Goal: Task Accomplishment & Management: Complete application form

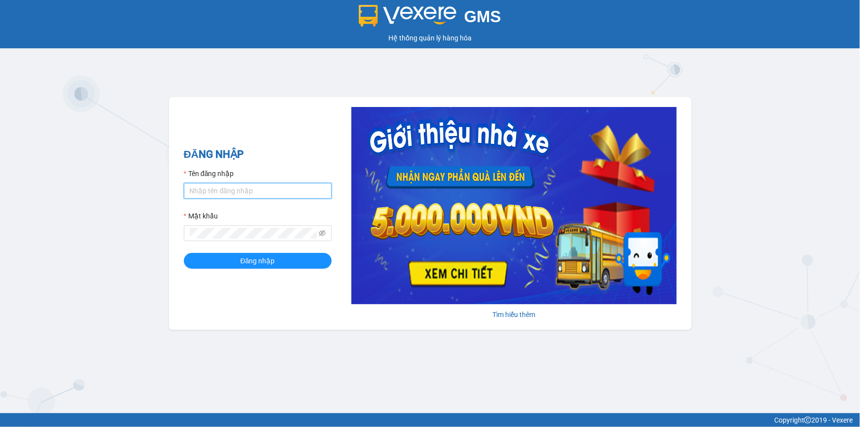
click at [216, 193] on input "Tên đăng nhập" at bounding box center [258, 191] width 148 height 16
drag, startPoint x: 244, startPoint y: 189, endPoint x: 187, endPoint y: 189, distance: 56.7
click at [187, 189] on input "khanhhg.minhtam" at bounding box center [258, 191] width 148 height 16
type input "khanhhg.minhtam"
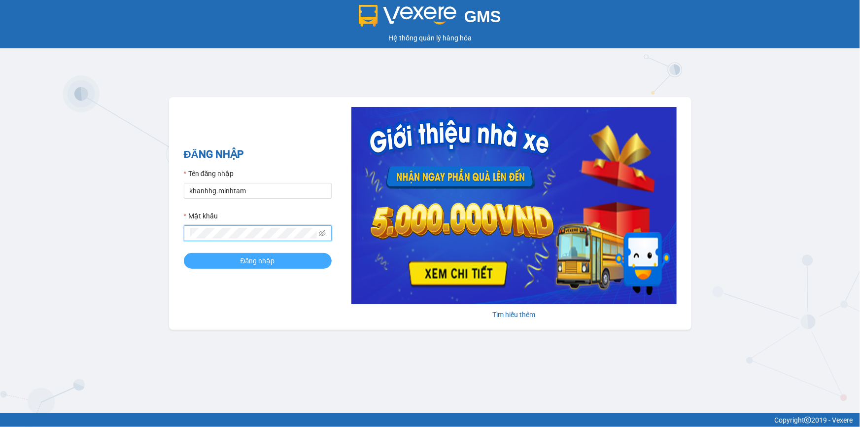
click at [256, 261] on span "Đăng nhập" at bounding box center [258, 260] width 35 height 11
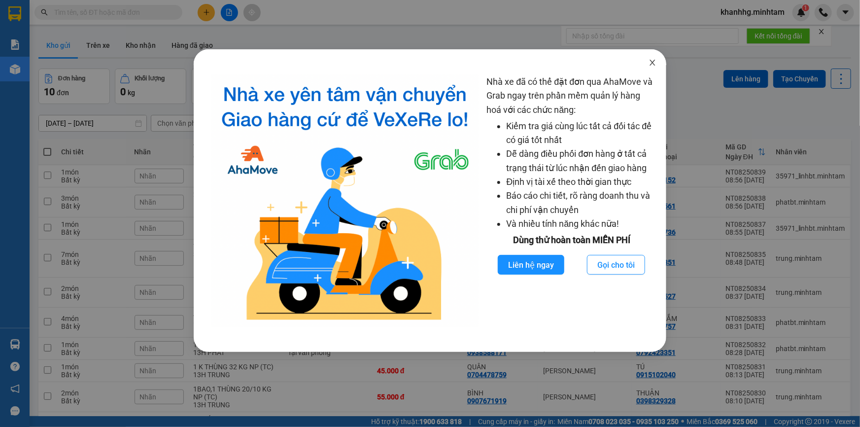
click at [656, 64] on icon "close" at bounding box center [653, 63] width 8 height 8
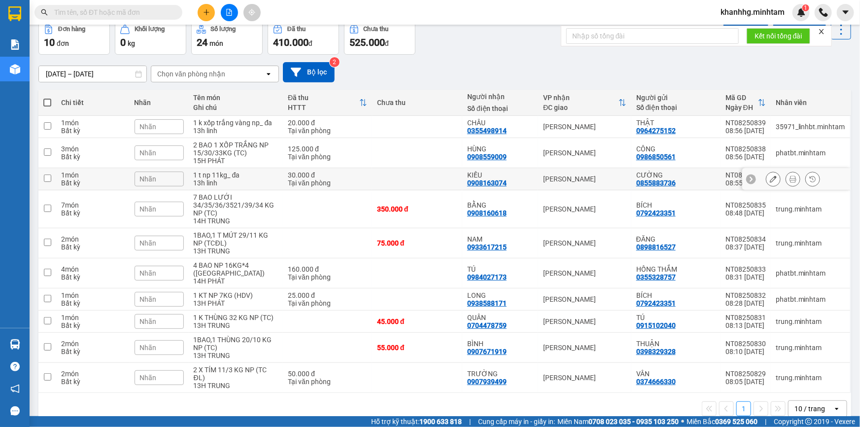
scroll to position [62, 0]
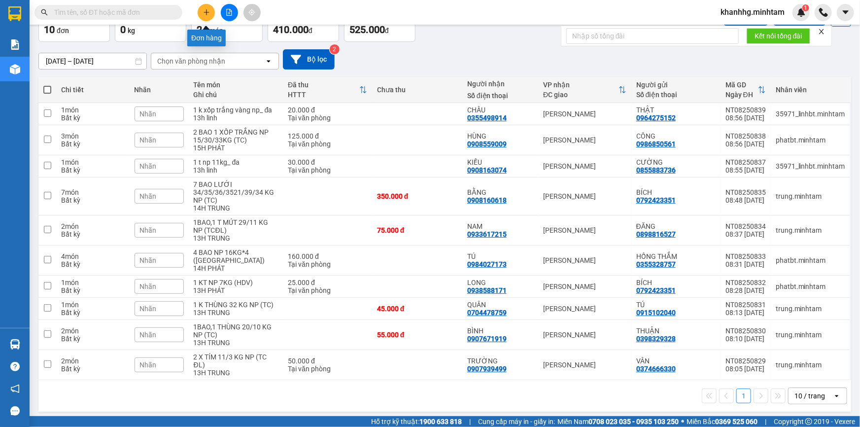
click at [201, 16] on button at bounding box center [206, 12] width 17 height 17
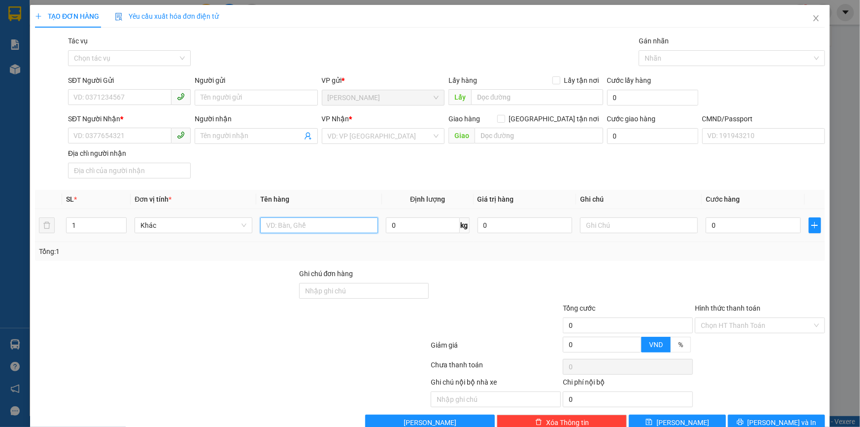
click at [273, 229] on input "text" at bounding box center [319, 225] width 118 height 16
type input "1T NHỰA, 1 XỐP TRẮNG NP 18-7KG _TN"
click at [138, 95] on input "SĐT Người Gửi" at bounding box center [120, 97] width 104 height 16
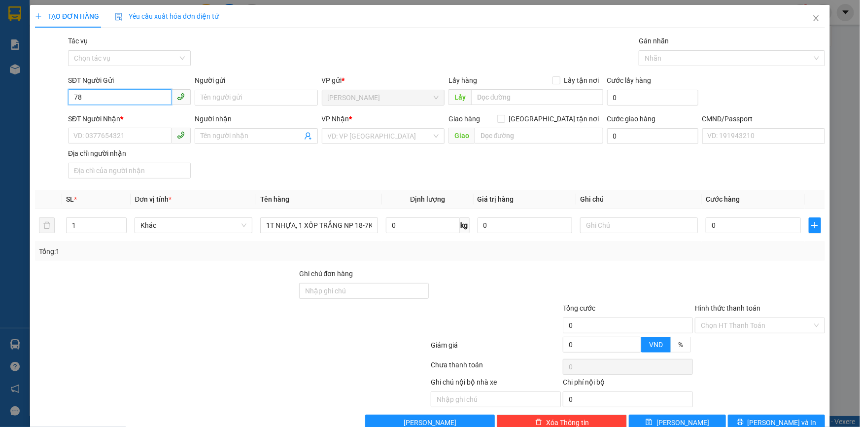
type input "7"
type input "0789105869"
click at [129, 117] on div "0789105869 - CHÍN" at bounding box center [128, 117] width 110 height 11
type input "CHÍN"
type input "0773539789"
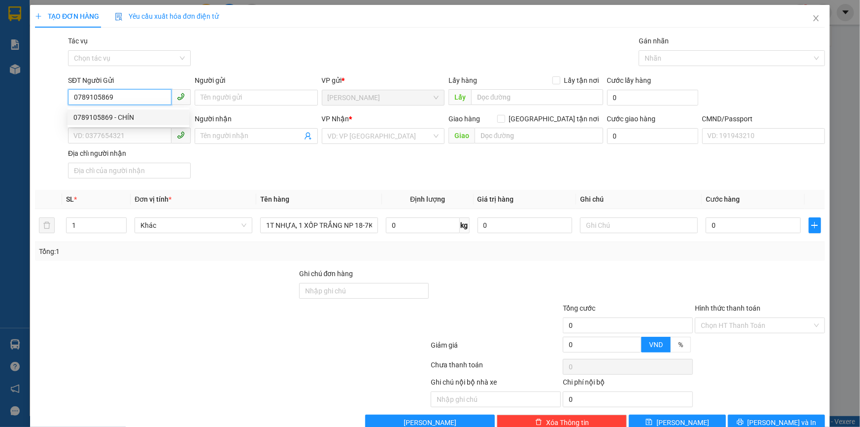
type input "BẢY"
type input "0789105869"
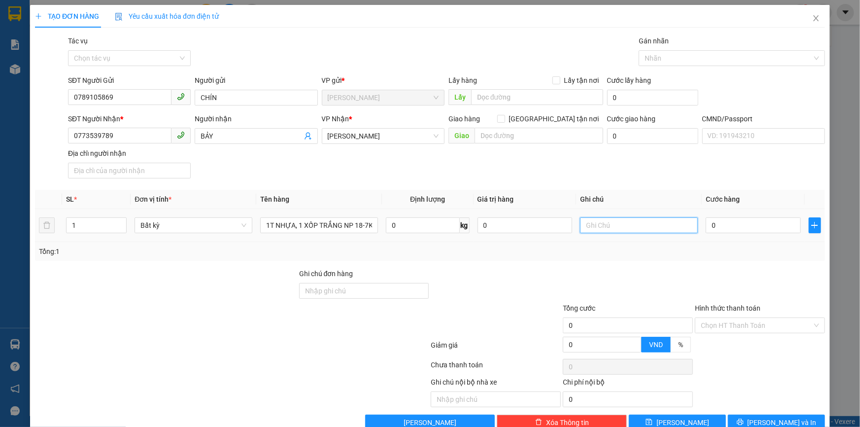
click at [616, 225] on input "text" at bounding box center [639, 225] width 118 height 16
type input "13H KHANH"
click at [722, 223] on input "0" at bounding box center [753, 225] width 95 height 16
type input "006"
type input "6"
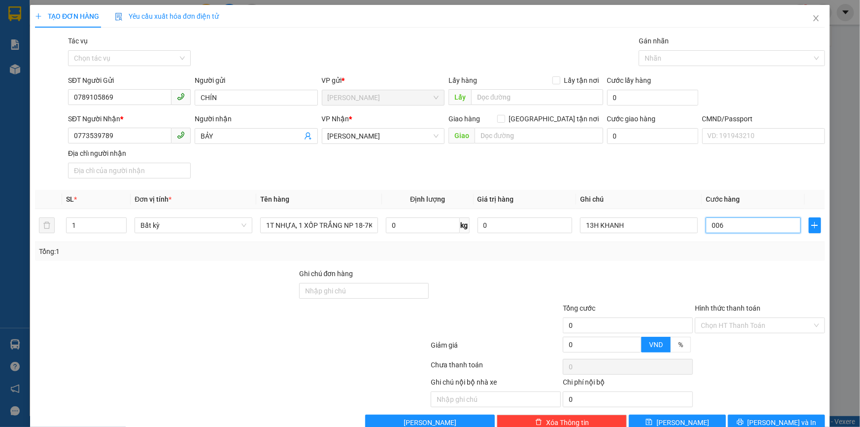
type input "6"
type input "0.060"
type input "60"
click at [656, 283] on div at bounding box center [628, 285] width 132 height 35
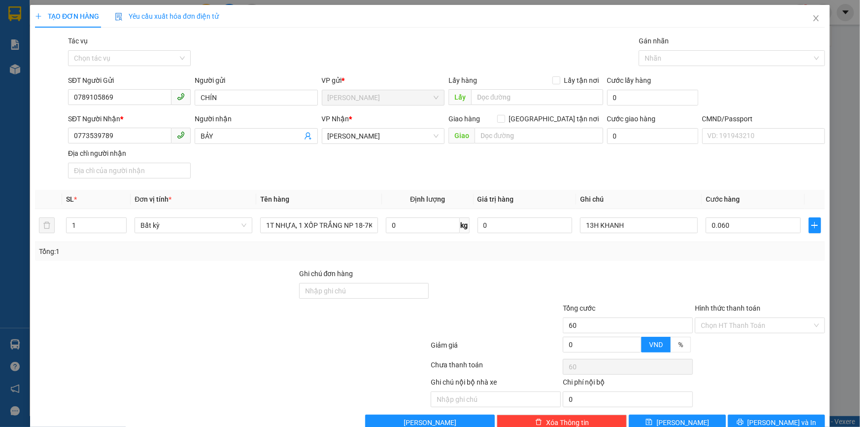
type input "60.000"
click at [733, 322] on input "Hình thức thanh toán" at bounding box center [756, 325] width 111 height 15
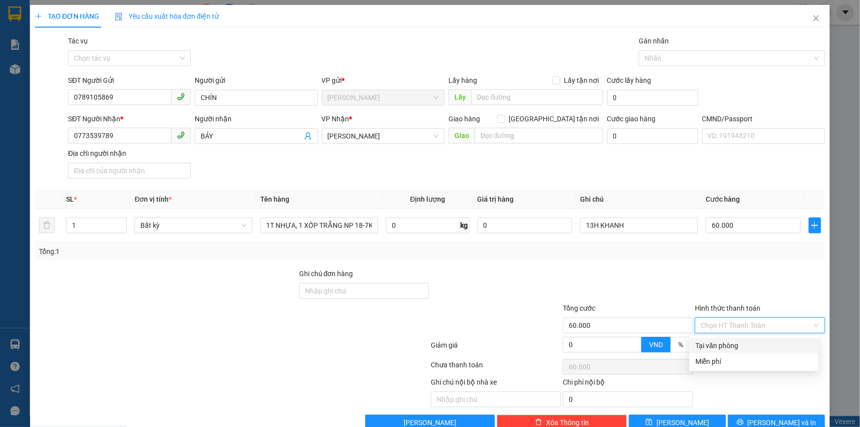
click at [718, 345] on div "Tại văn phòng" at bounding box center [754, 345] width 117 height 11
type input "0"
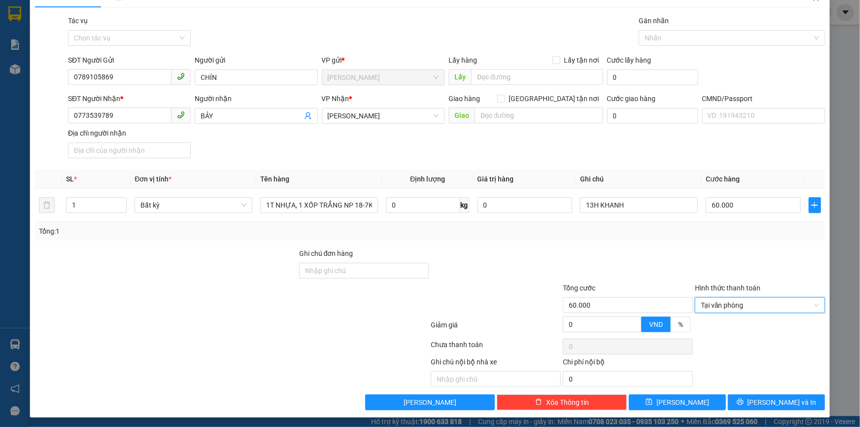
scroll to position [24, 0]
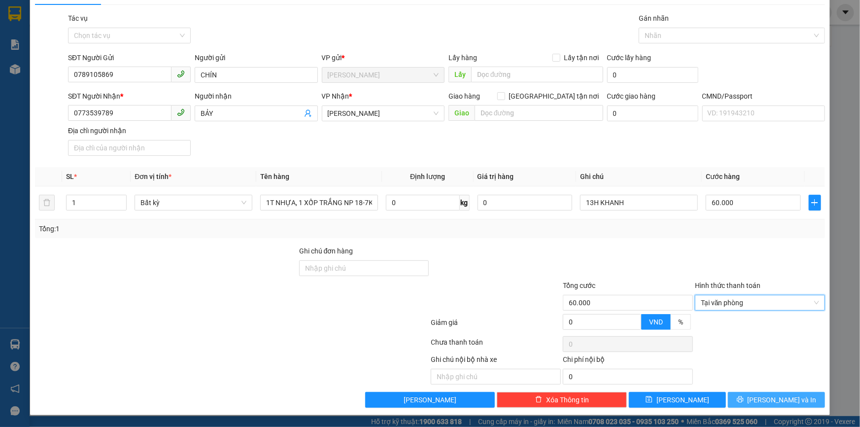
click at [766, 396] on span "Lưu và In" at bounding box center [782, 399] width 69 height 11
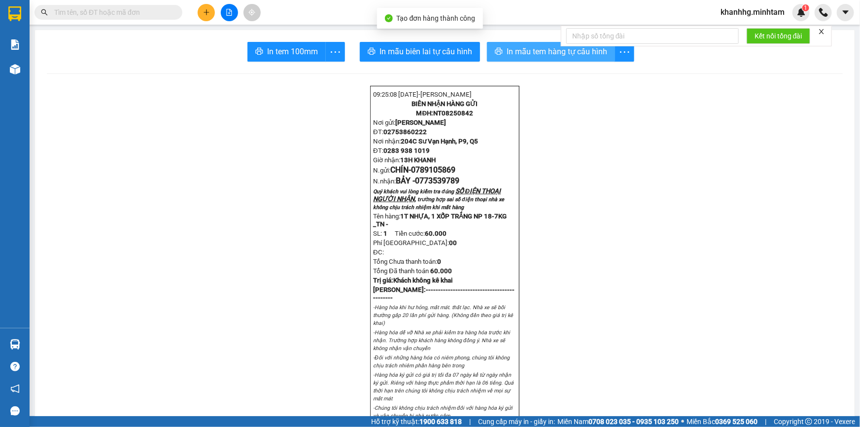
click at [546, 47] on span "In mẫu tem hàng tự cấu hình" at bounding box center [557, 51] width 101 height 12
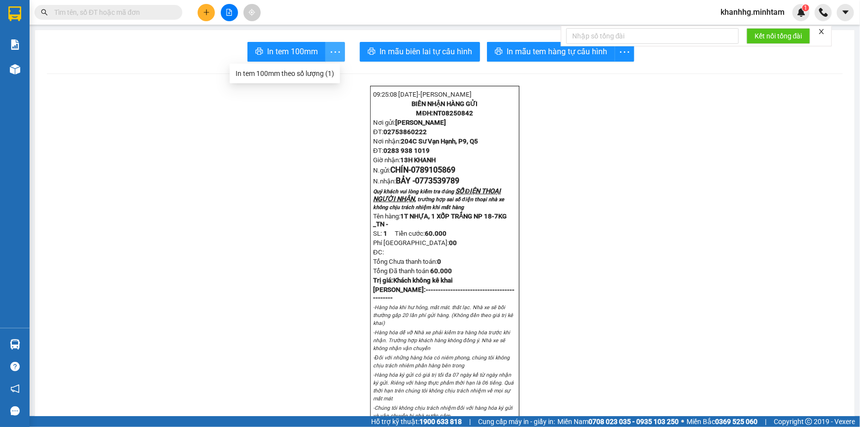
click at [329, 57] on icon "more" at bounding box center [335, 52] width 12 height 12
click at [311, 74] on div "In tem 100mm theo số lượng (1)" at bounding box center [285, 73] width 99 height 11
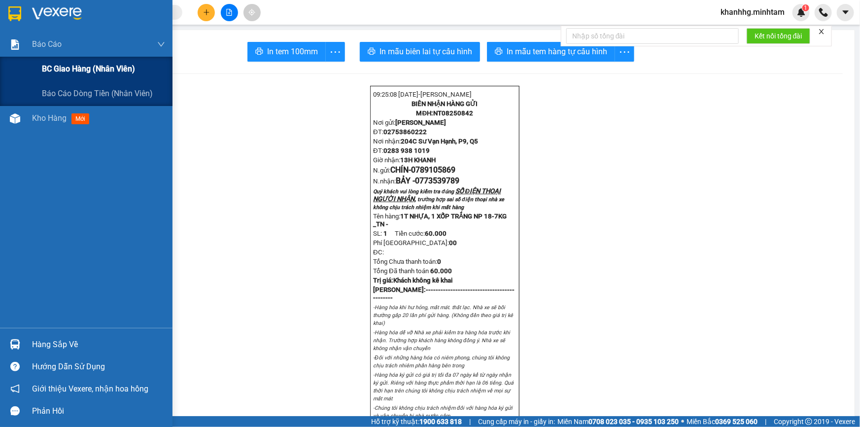
click at [66, 64] on span "BC giao hàng (nhân viên)" at bounding box center [88, 69] width 93 height 12
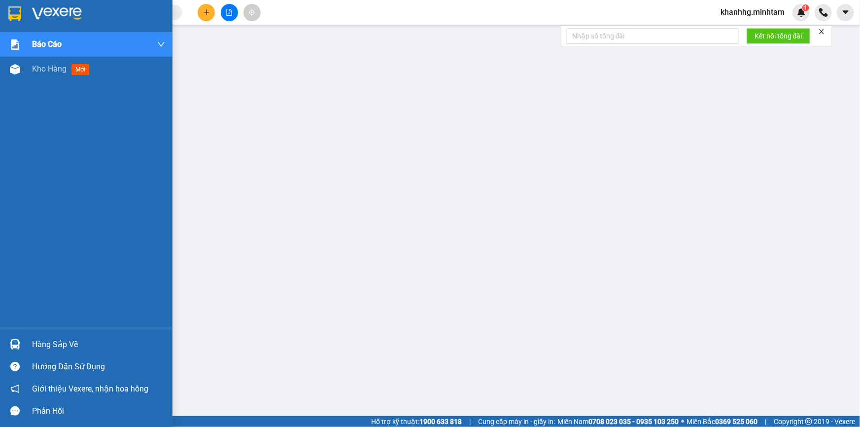
click at [54, 113] on div "Báo cáo BC giao hàng (nhân viên) Báo cáo dòng tiền (nhân viên) Kho hàng mới" at bounding box center [86, 180] width 173 height 296
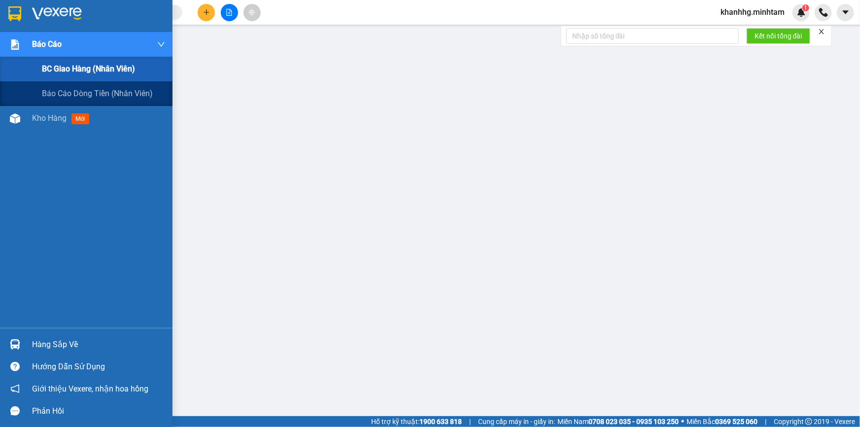
click at [46, 54] on div "Báo cáo" at bounding box center [98, 44] width 133 height 25
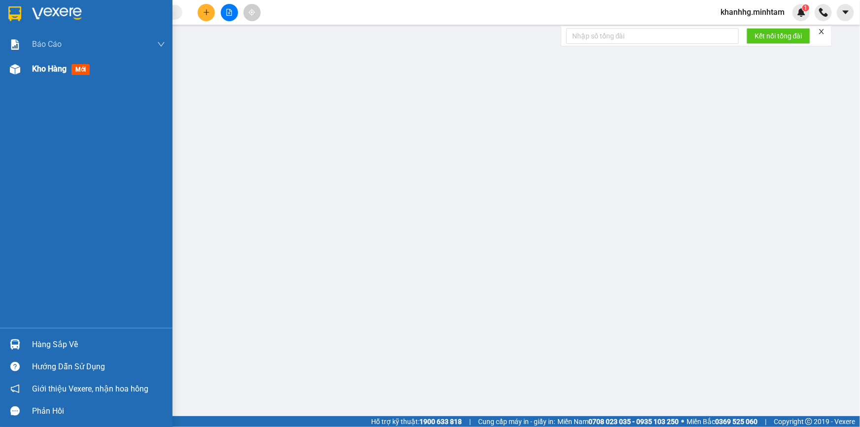
click at [53, 71] on span "Kho hàng" at bounding box center [49, 68] width 35 height 9
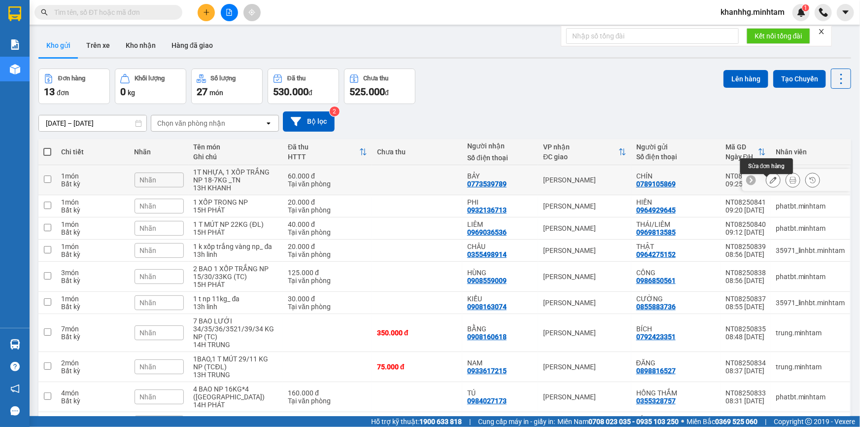
click at [767, 182] on button at bounding box center [774, 180] width 14 height 17
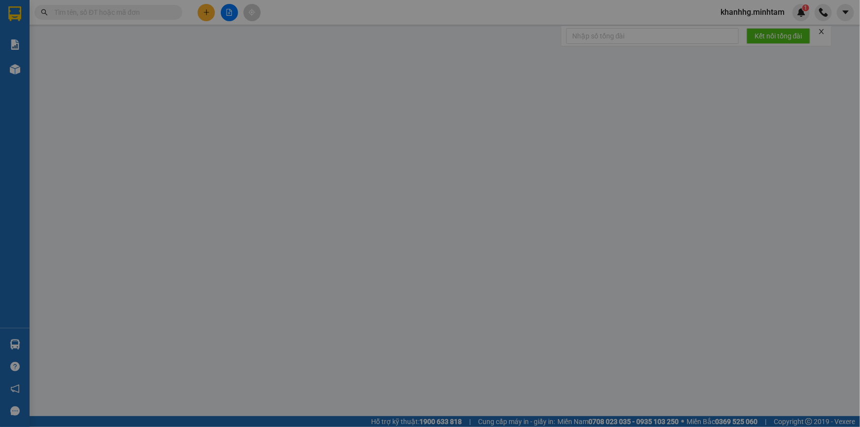
type input "0789105869"
type input "CHÍN"
type input "0773539789"
type input "BẢY"
type input "60.000"
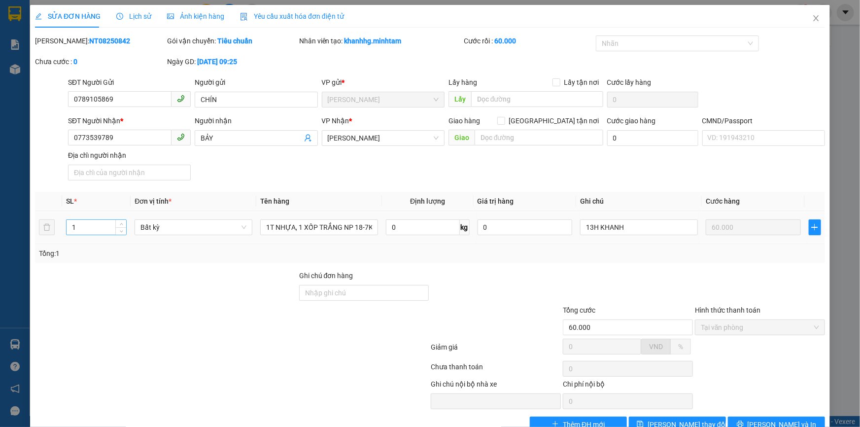
click at [90, 225] on input "1" at bounding box center [97, 227] width 60 height 15
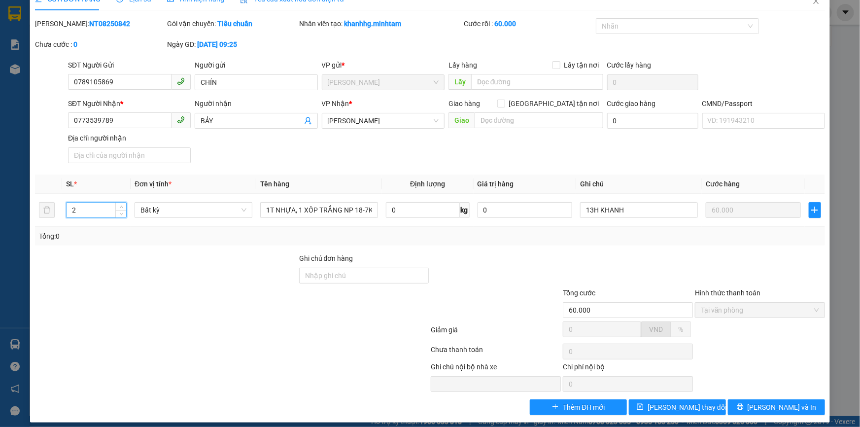
scroll to position [25, 0]
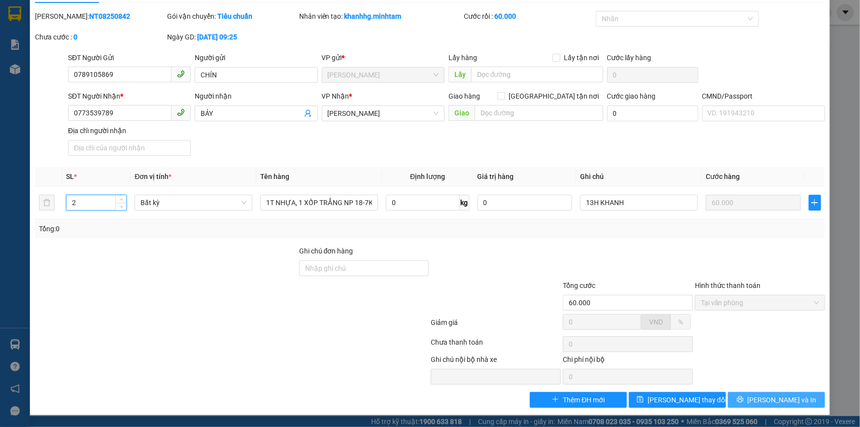
type input "2"
click at [750, 399] on button "Lưu và In" at bounding box center [776, 400] width 97 height 16
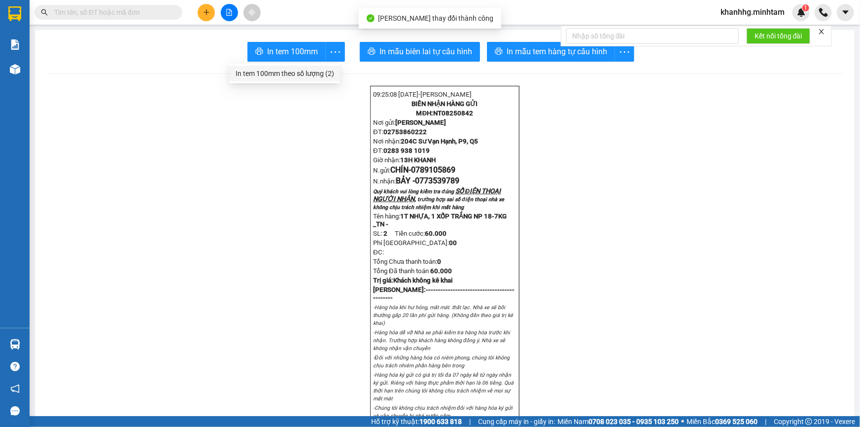
click at [300, 69] on div "In tem 100mm theo số lượng (2)" at bounding box center [285, 73] width 99 height 11
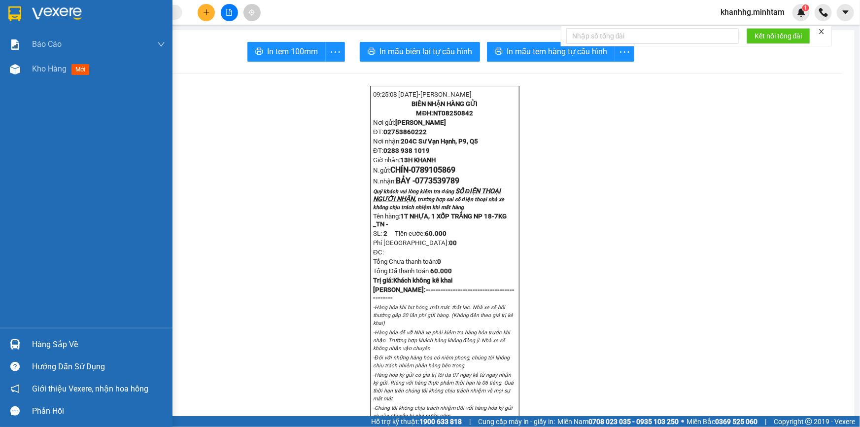
click at [17, 341] on img at bounding box center [15, 344] width 10 height 10
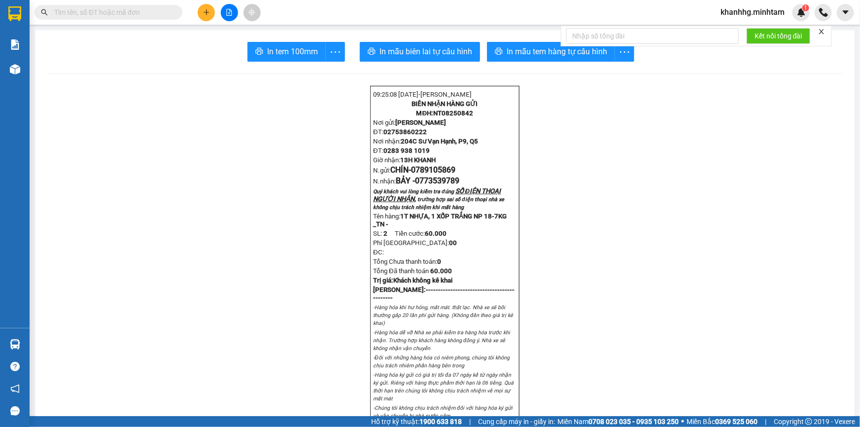
drag, startPoint x: 90, startPoint y: 197, endPoint x: 100, endPoint y: 59, distance: 138.9
click at [90, 197] on section "Kết quả tìm kiếm ( 0 ) Bộ lọc No Data khanhhg.minhtam 1 Báo cáo BC giao hàng (n…" at bounding box center [430, 213] width 860 height 427
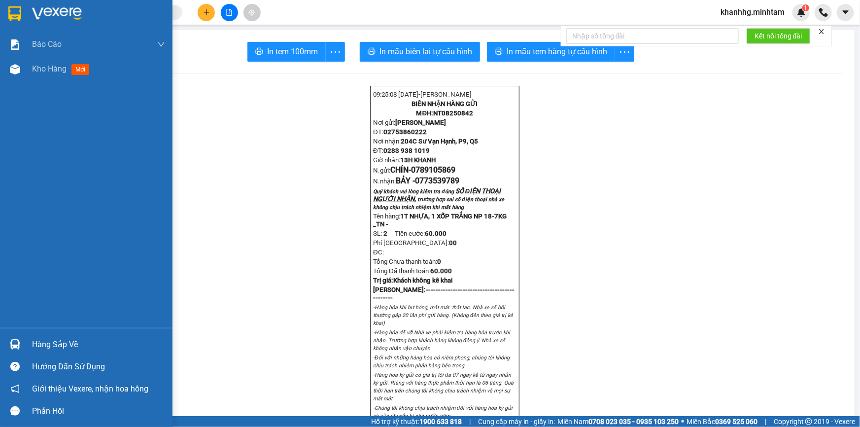
click at [31, 343] on div "Hàng sắp về" at bounding box center [86, 344] width 173 height 22
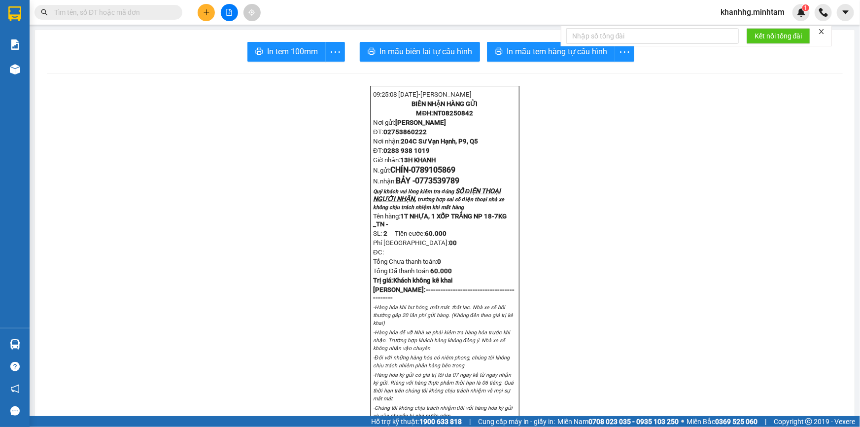
drag, startPoint x: 128, startPoint y: 179, endPoint x: 127, endPoint y: 159, distance: 20.3
click at [128, 172] on section "Kết quả tìm kiếm ( 0 ) Bộ lọc No Data khanhhg.minhtam 1 Báo cáo BC giao hàng (n…" at bounding box center [430, 213] width 860 height 427
click at [200, 13] on button at bounding box center [206, 12] width 17 height 17
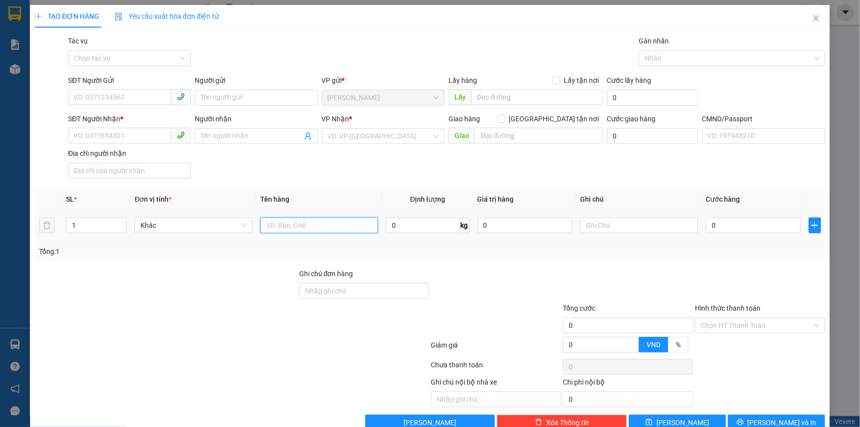
click at [300, 222] on input "text" at bounding box center [319, 225] width 118 height 16
click at [276, 222] on input "1T XỐP TRẮNG NP" at bounding box center [319, 225] width 118 height 16
drag, startPoint x: 339, startPoint y: 224, endPoint x: 340, endPoint y: 231, distance: 6.9
click at [339, 224] on input "1T 1XỐP TRẮNG NP" at bounding box center [319, 225] width 118 height 16
type input "1T 1XỐP TRẮNG NP 23-11KG _TC"
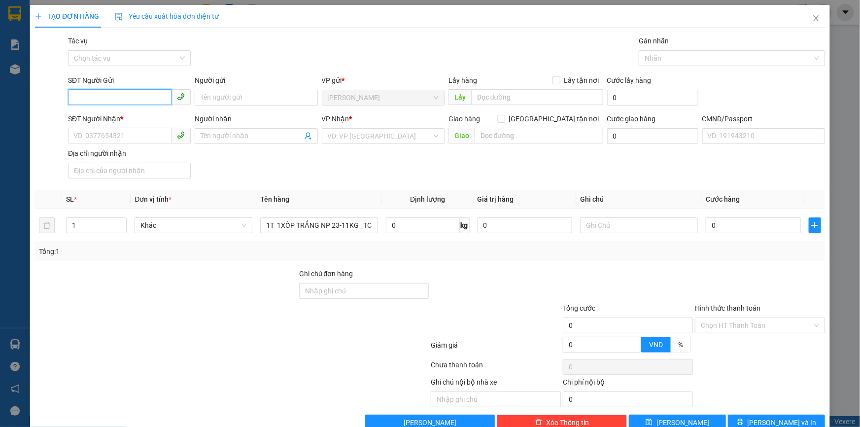
click at [106, 96] on input "SĐT Người Gửi" at bounding box center [120, 97] width 104 height 16
type input "0939614723"
click at [126, 117] on div "0939614723 - DỪNG" at bounding box center [128, 117] width 110 height 11
type input "DỪNG"
type input "0903905454"
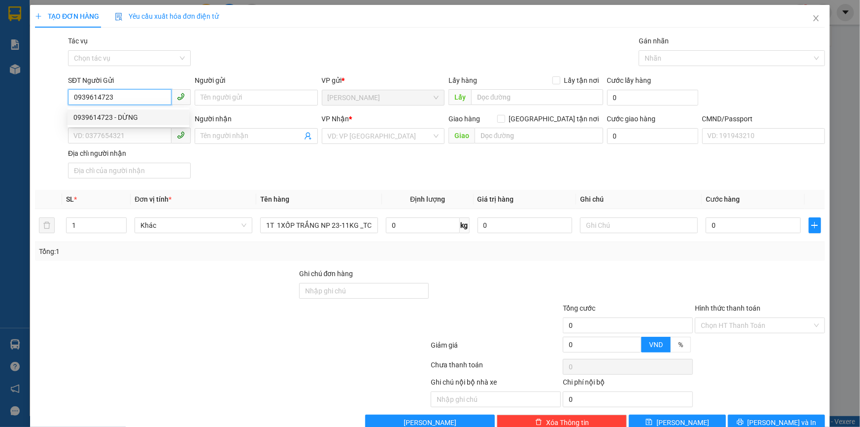
type input "HÙNG"
checkbox input "true"
type input "25 HOÀNG HOA THÁM , P6, Q BÌNH THẠNH"
type input "100.000"
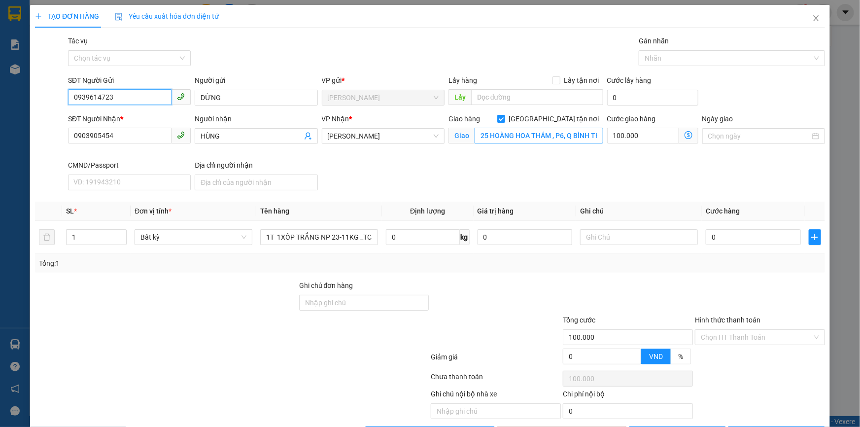
type input "0939614723"
click at [546, 135] on input "25 HOÀNG HOA THÁM , P6, Q BÌNH THẠNH" at bounding box center [539, 136] width 129 height 16
click at [570, 169] on div "SĐT Người Nhận * 0903905454 Người nhận HÙNG VP Nhận * Hồ Chí Minh Giao hàng Gia…" at bounding box center [446, 153] width 761 height 81
type input "0"
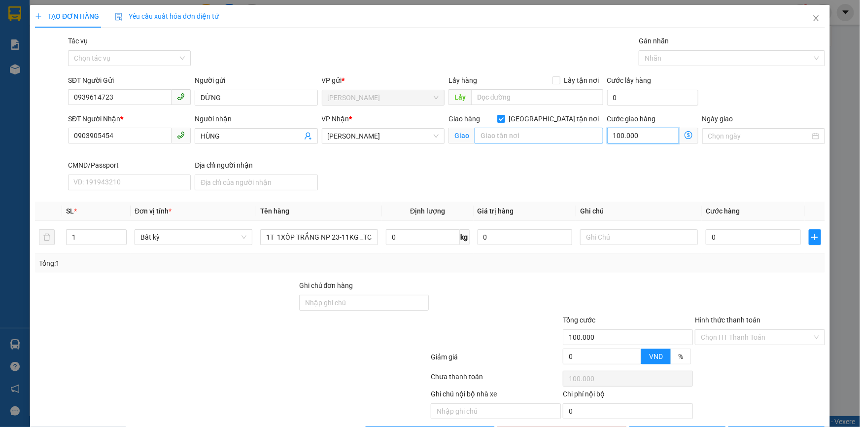
type input "0"
click at [553, 174] on div "SĐT Người Nhận * 0903905454 Người nhận HÙNG VP Nhận * Hồ Chí Minh Giao hàng Gia…" at bounding box center [446, 153] width 761 height 81
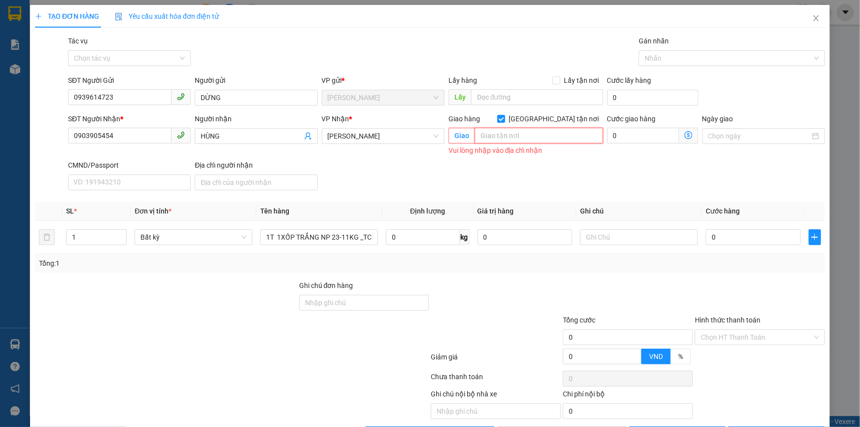
click at [486, 142] on input "text" at bounding box center [539, 136] width 129 height 16
type input "2"
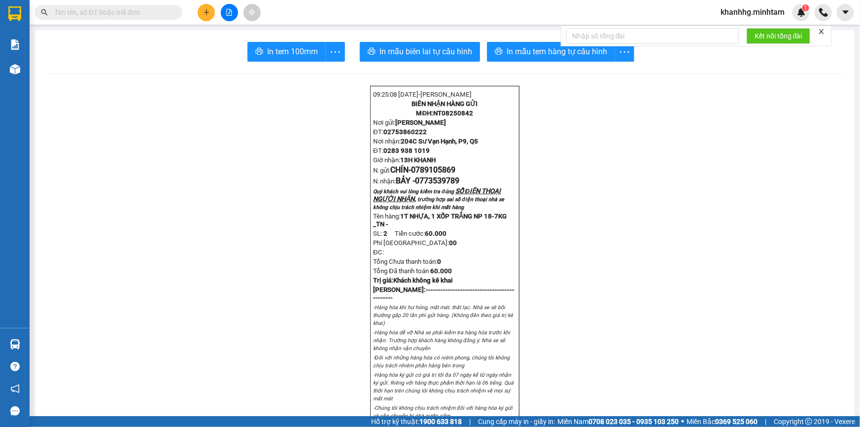
click at [196, 12] on div at bounding box center [229, 12] width 74 height 17
click at [207, 10] on icon "plus" at bounding box center [206, 11] width 0 height 5
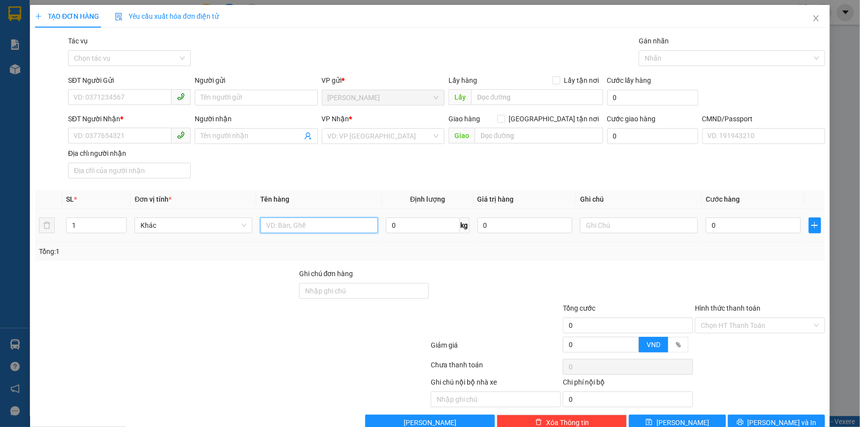
click at [275, 223] on input "text" at bounding box center [319, 225] width 118 height 16
type input "1T 1 XỐP TRẮNG NP 23-11KG _TC"
click at [134, 98] on input "SĐT Người Gửi" at bounding box center [120, 97] width 104 height 16
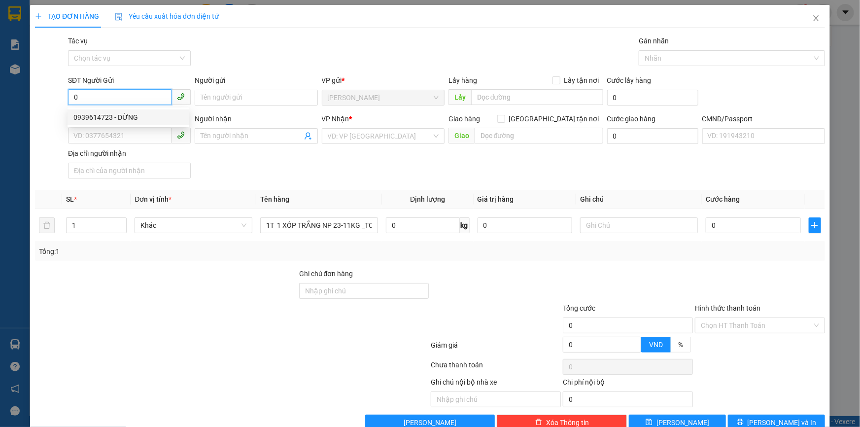
click at [126, 118] on div "0939614723 - DỪNG" at bounding box center [128, 117] width 110 height 11
type input "0939614723"
type input "DỪNG"
type input "0903905454"
type input "HÙNG"
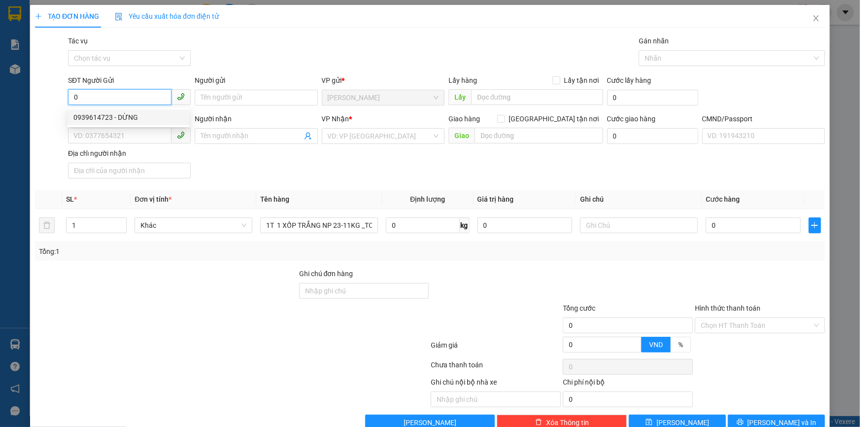
checkbox input "true"
type input "25 HOÀNG HOA THÁM , P6, Q BÌNH THẠNH"
type input "100.000"
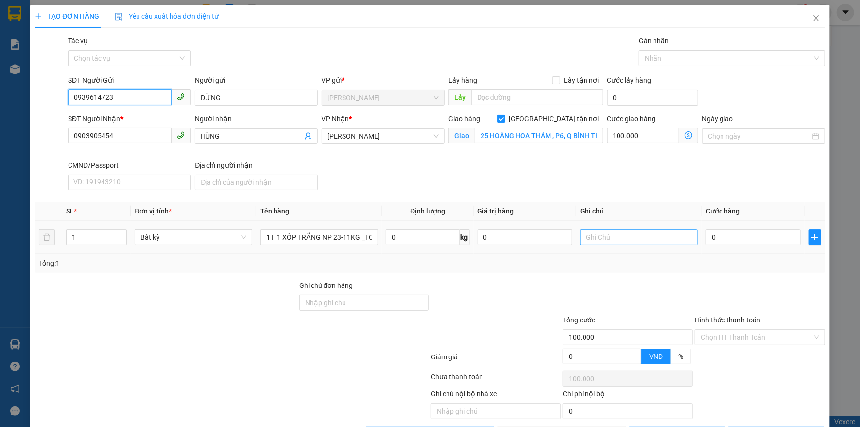
type input "0939614723"
click at [589, 233] on input "text" at bounding box center [639, 237] width 118 height 16
type input "KHG KHANH"
click at [730, 236] on input "0" at bounding box center [753, 237] width 95 height 16
type input "007"
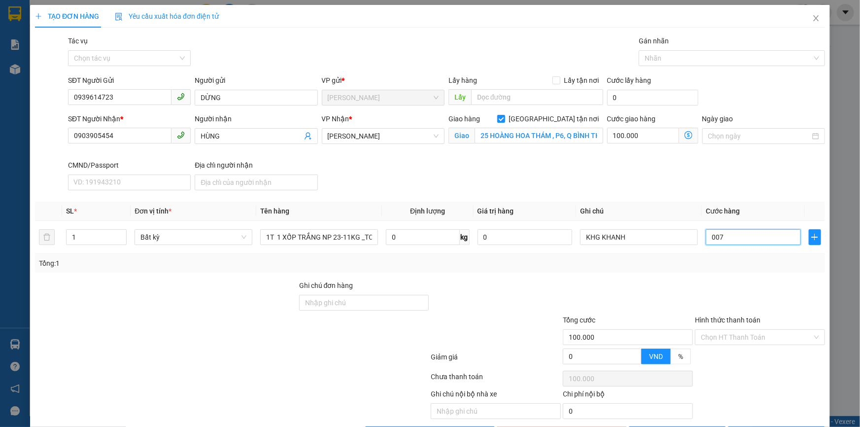
type input "100.007"
type input "0.070"
type input "100.070"
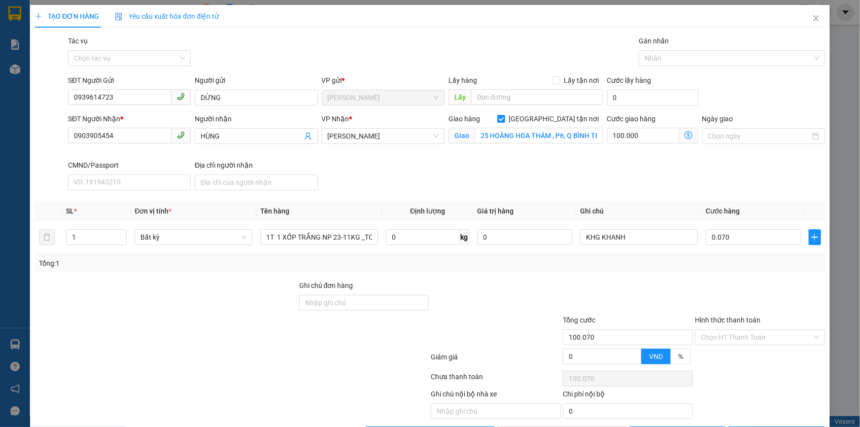
click at [539, 283] on div at bounding box center [496, 297] width 132 height 35
type input "70.000"
type input "170.000"
click at [641, 138] on input "100.000" at bounding box center [643, 136] width 72 height 16
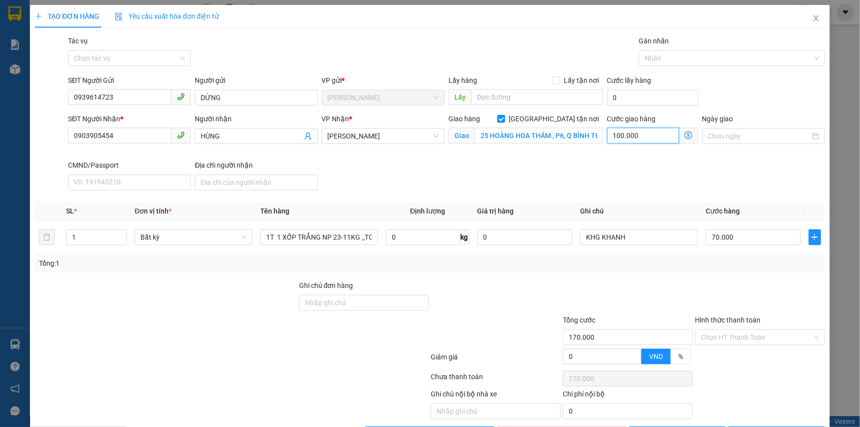
type input "0"
type input "70.000"
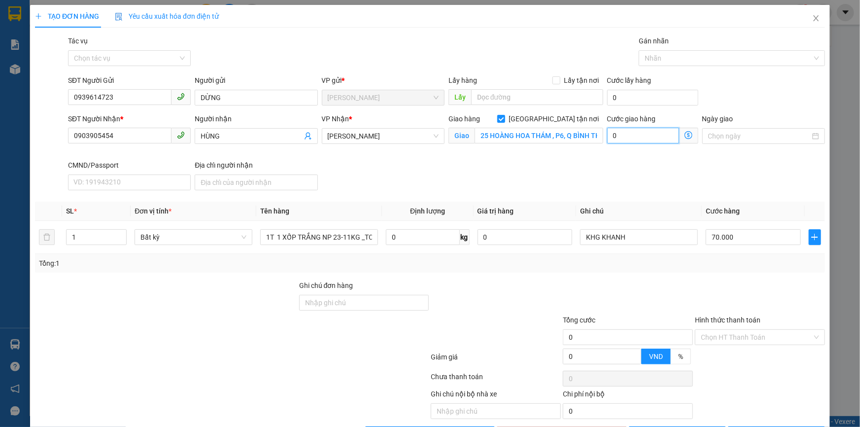
type input "0"
click at [633, 136] on input "0" at bounding box center [643, 136] width 72 height 16
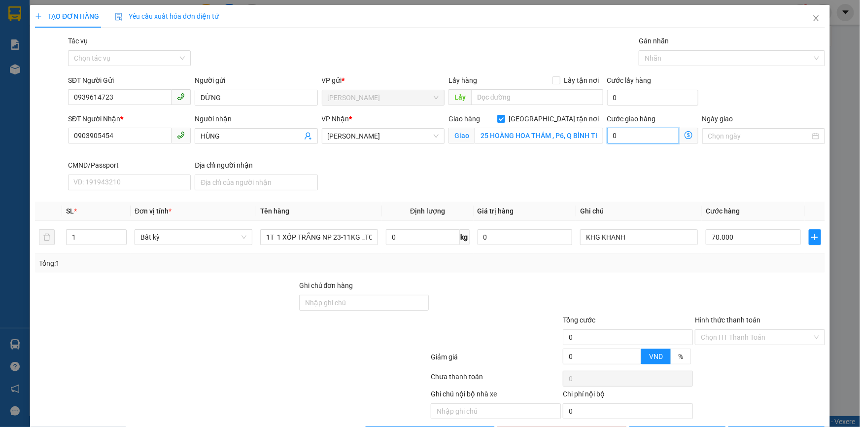
type input "0"
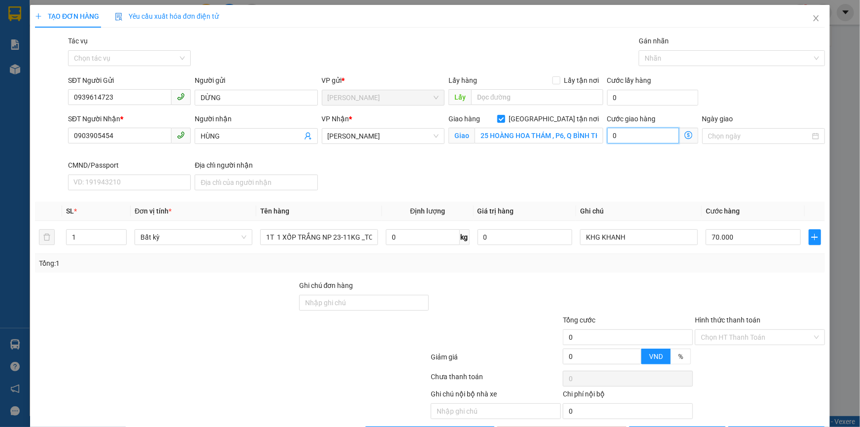
type input "0"
click at [616, 135] on input "0" at bounding box center [643, 136] width 72 height 16
type input "70.113"
click at [616, 135] on input "113" at bounding box center [643, 136] width 72 height 16
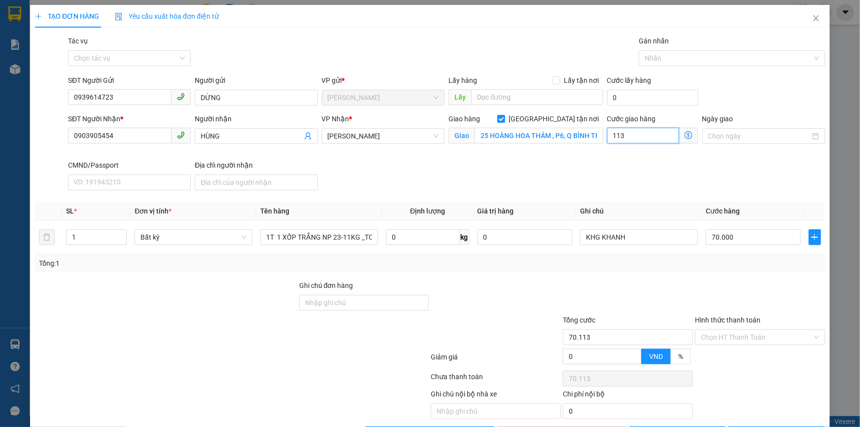
click at [616, 135] on input "113" at bounding box center [643, 136] width 72 height 16
type input "113"
click at [636, 157] on div "Cước giao hàng 113" at bounding box center [652, 136] width 95 height 46
type input "183.000"
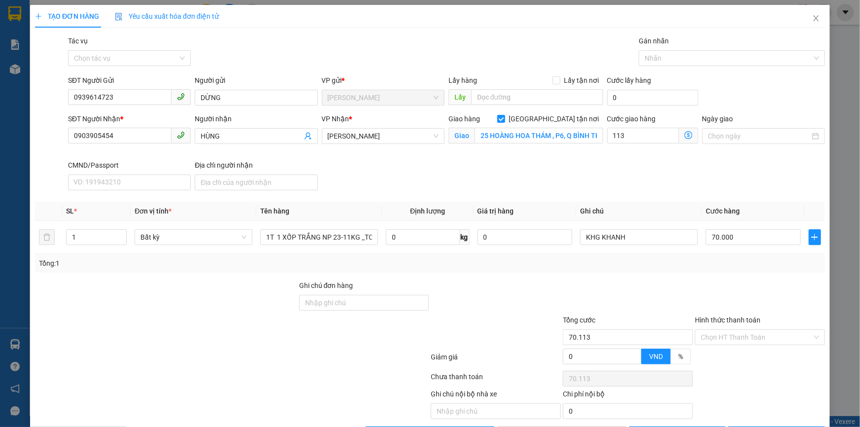
type input "113.000"
click at [616, 134] on input "113.000" at bounding box center [643, 136] width 72 height 16
type input "0"
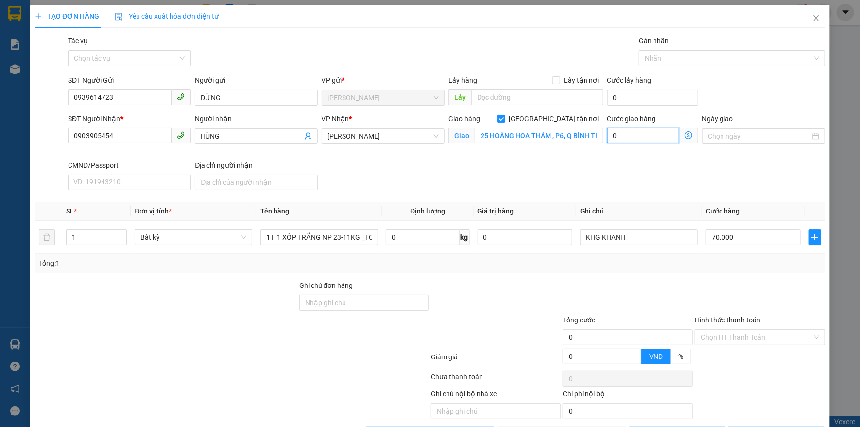
type input "70.000"
type input "1"
type input "70.001"
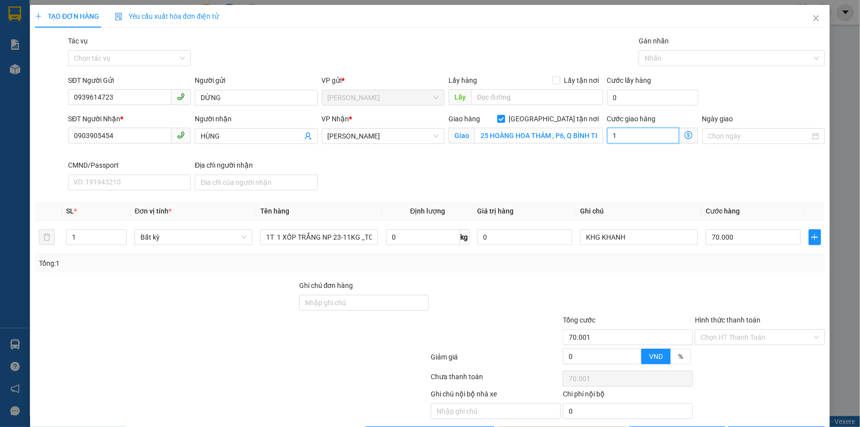
type input "13"
type input "70.013"
type input "130"
type input "70.130"
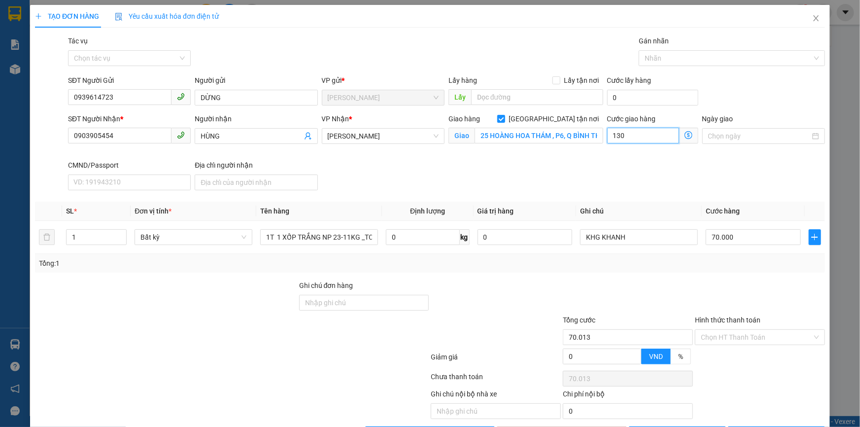
type input "70.130"
type input "130"
click at [613, 166] on div "SĐT Người Nhận * 0903905454 Người nhận HÙNG VP Nhận * Hồ Chí Minh Giao hàng Gia…" at bounding box center [446, 153] width 761 height 81
type input "200.000"
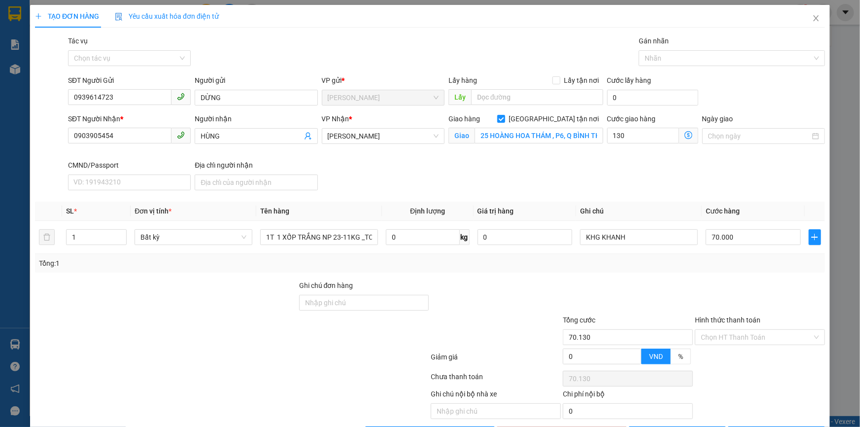
type input "130.000"
click at [389, 300] on input "Ghi chú đơn hàng" at bounding box center [364, 303] width 130 height 16
click at [730, 333] on input "Hình thức thanh toán" at bounding box center [756, 337] width 111 height 15
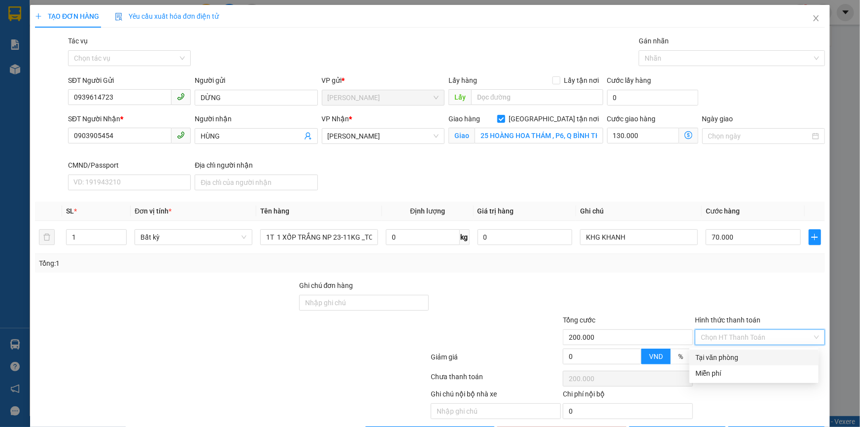
click at [709, 355] on div "Tại văn phòng" at bounding box center [754, 357] width 117 height 11
type input "0"
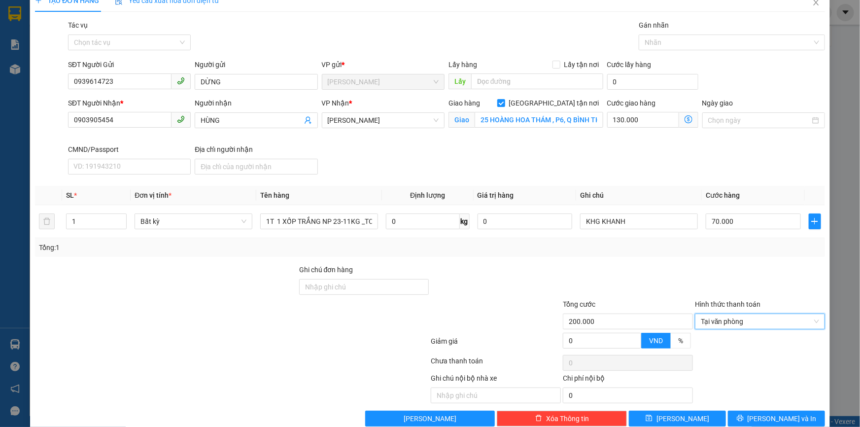
scroll to position [35, 0]
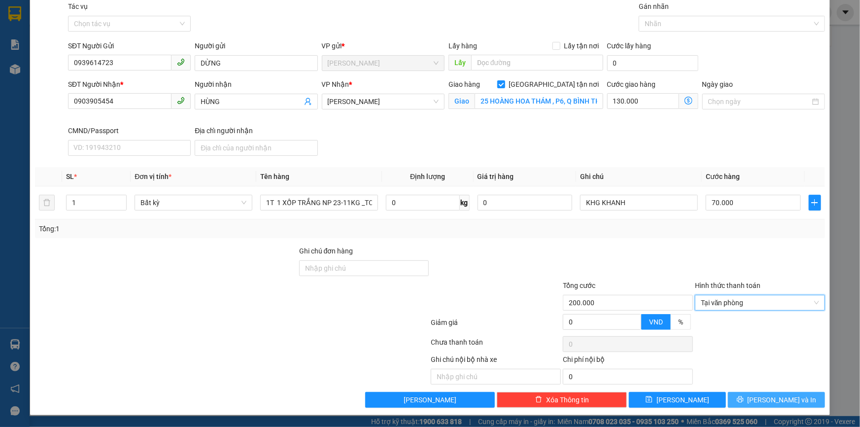
click at [760, 403] on button "Lưu và In" at bounding box center [776, 400] width 97 height 16
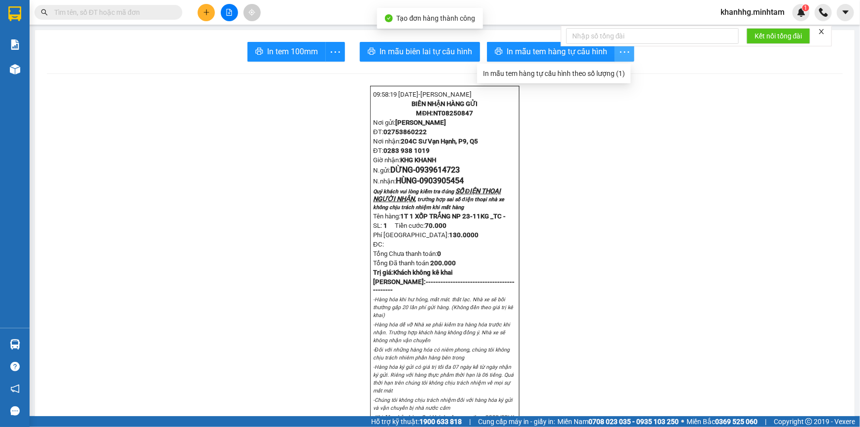
click at [615, 53] on span "more" at bounding box center [624, 52] width 19 height 12
click at [596, 73] on div "In mẫu tem hàng tự cấu hình theo số lượng (1)" at bounding box center [554, 73] width 142 height 11
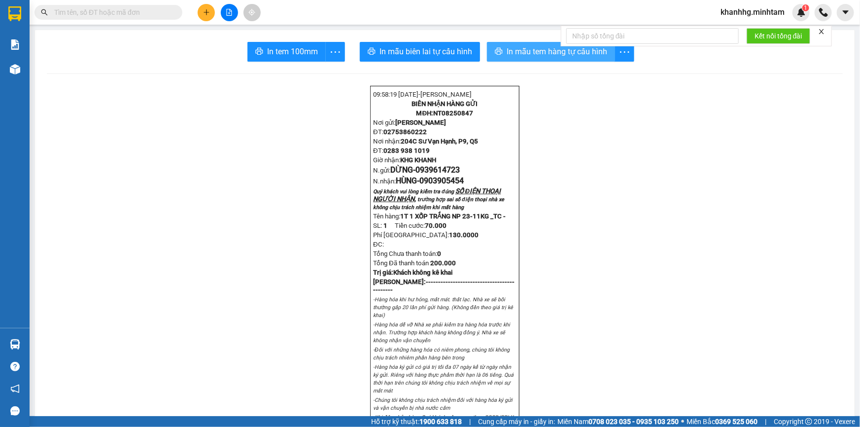
click at [540, 50] on span "In mẫu tem hàng tự cấu hình" at bounding box center [557, 51] width 101 height 12
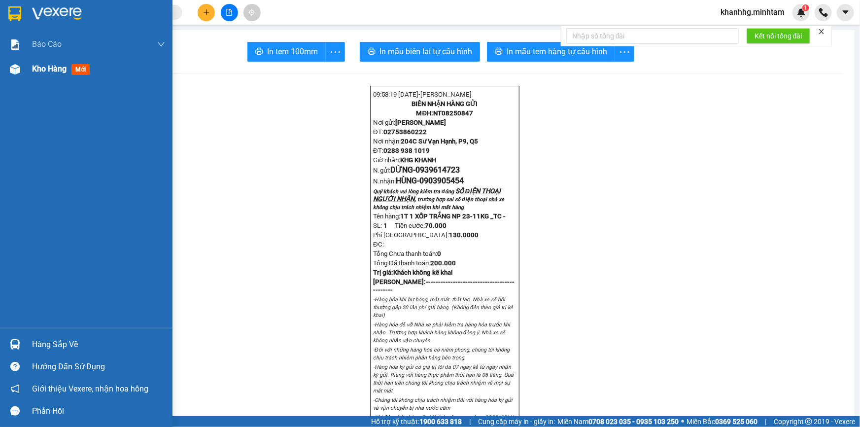
click at [48, 72] on span "Kho hàng" at bounding box center [49, 68] width 35 height 9
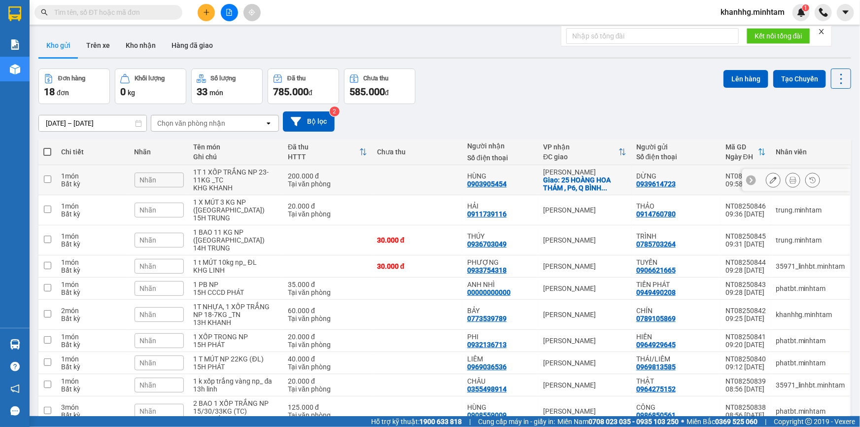
click at [768, 180] on button at bounding box center [774, 180] width 14 height 17
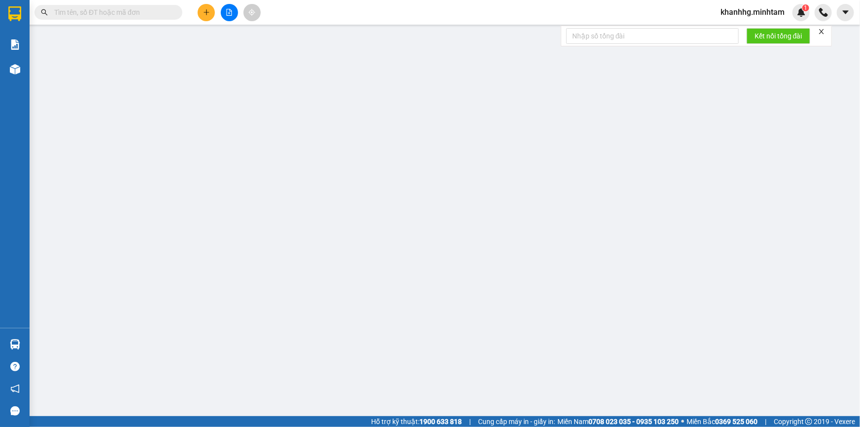
type input "0939614723"
type input "DỪNG"
type input "0903905454"
type input "HÙNG"
checkbox input "true"
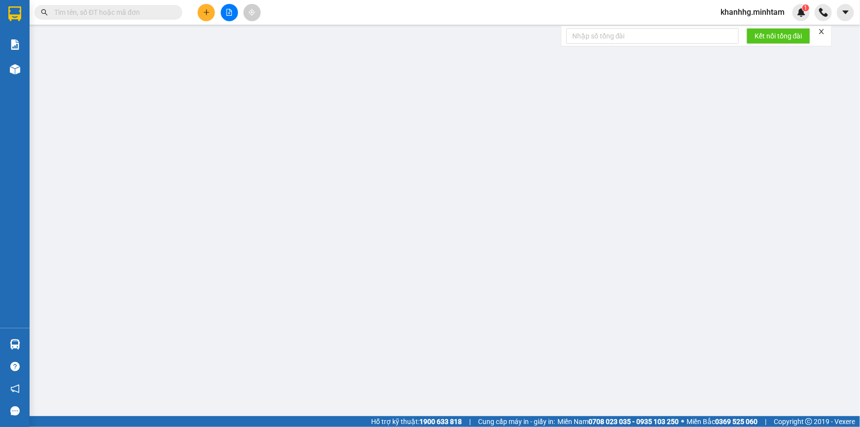
type input "25 HOÀNG HOA THÁM , P6, Q BÌNH THẠNH"
type input "200.000"
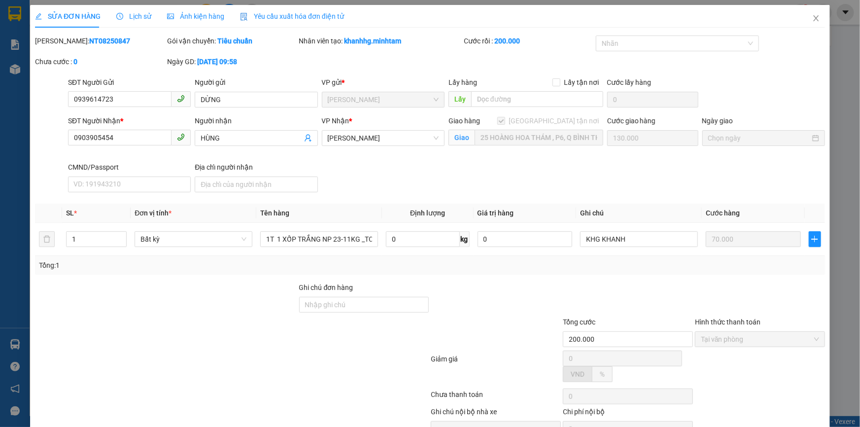
click at [96, 221] on th "SL *" at bounding box center [96, 213] width 69 height 19
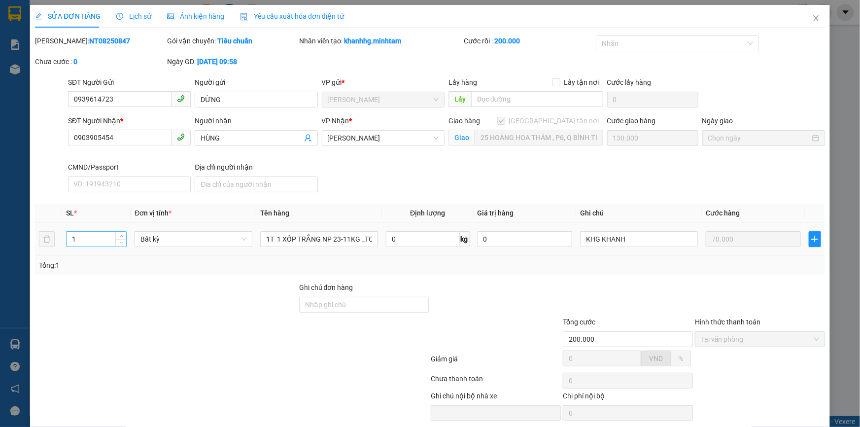
click at [94, 232] on input "1" at bounding box center [97, 239] width 60 height 15
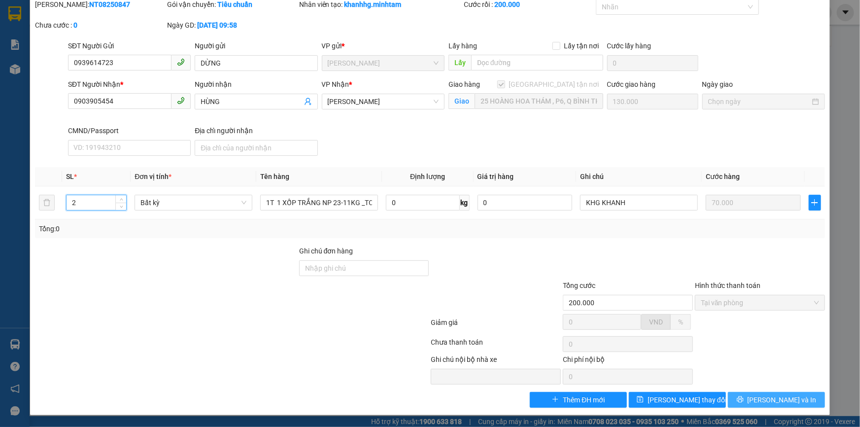
type input "2"
click at [743, 398] on icon "printer" at bounding box center [740, 399] width 6 height 6
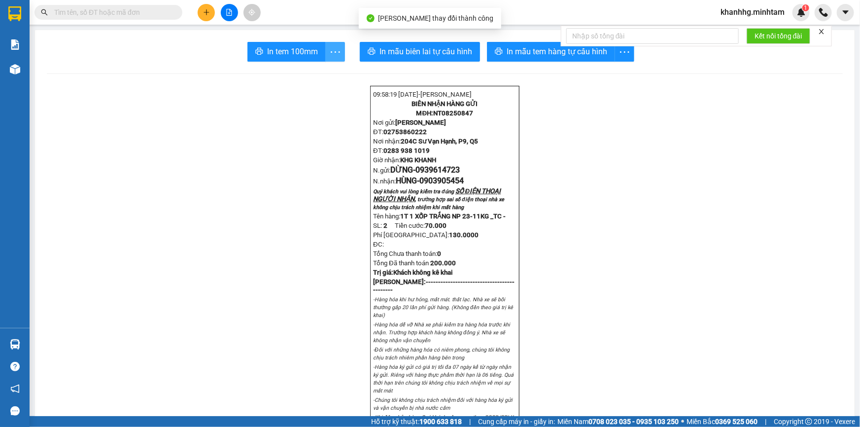
click at [329, 53] on icon "more" at bounding box center [335, 52] width 12 height 12
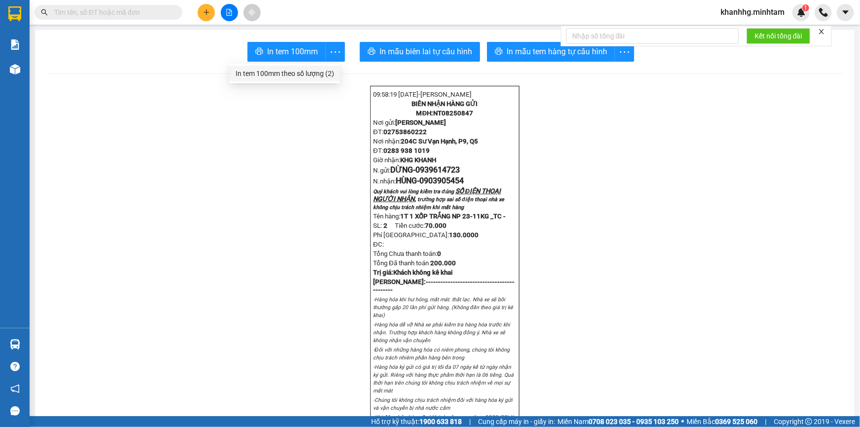
click at [318, 68] on div "In tem 100mm theo số lượng (2)" at bounding box center [285, 73] width 99 height 11
click at [298, 50] on span "In tem 100mm" at bounding box center [292, 51] width 51 height 12
click at [329, 49] on icon "more" at bounding box center [335, 52] width 12 height 12
click at [318, 70] on div "In tem 100mm theo số lượng (2)" at bounding box center [285, 73] width 99 height 11
click at [329, 51] on icon "more" at bounding box center [335, 52] width 12 height 12
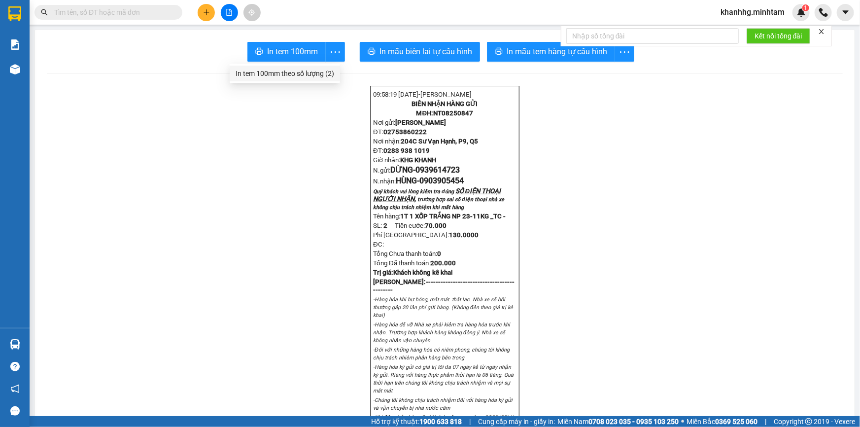
click at [310, 74] on div "In tem 100mm theo số lượng (2)" at bounding box center [285, 73] width 99 height 11
click at [326, 49] on span "more" at bounding box center [335, 52] width 19 height 12
click at [305, 69] on div "In tem 100mm theo số lượng (2)" at bounding box center [285, 73] width 99 height 11
click at [86, 10] on input "text" at bounding box center [112, 12] width 116 height 11
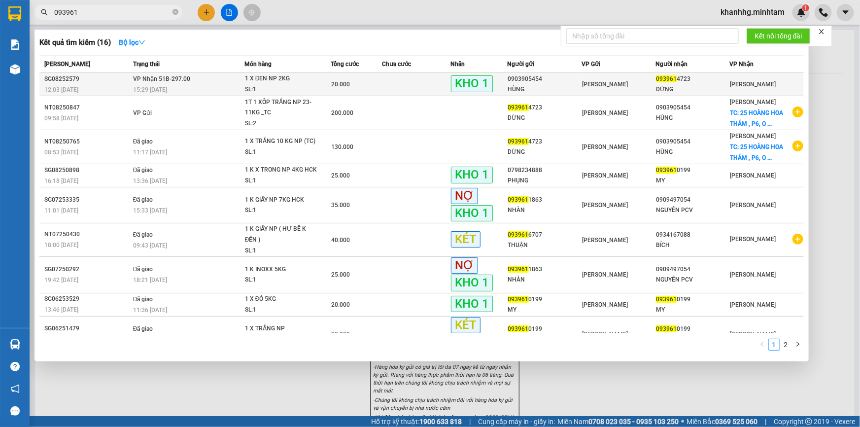
type input "093961"
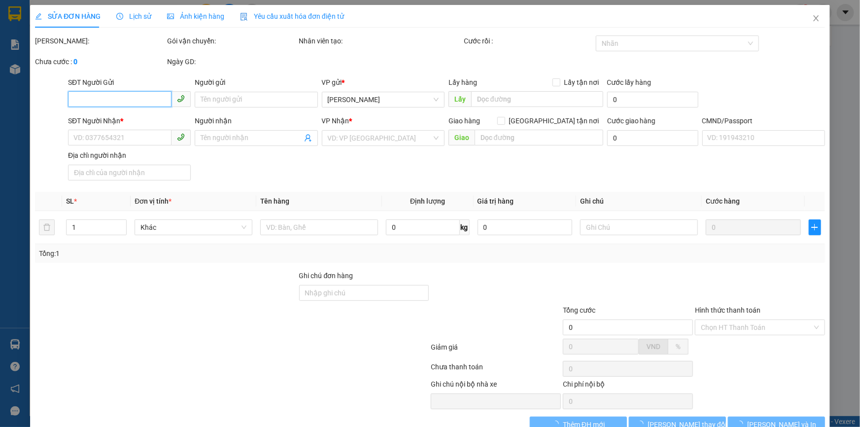
type input "0903905454"
type input "HÙNG"
type input "0939614723"
type input "DỪNG"
type input "KBM"
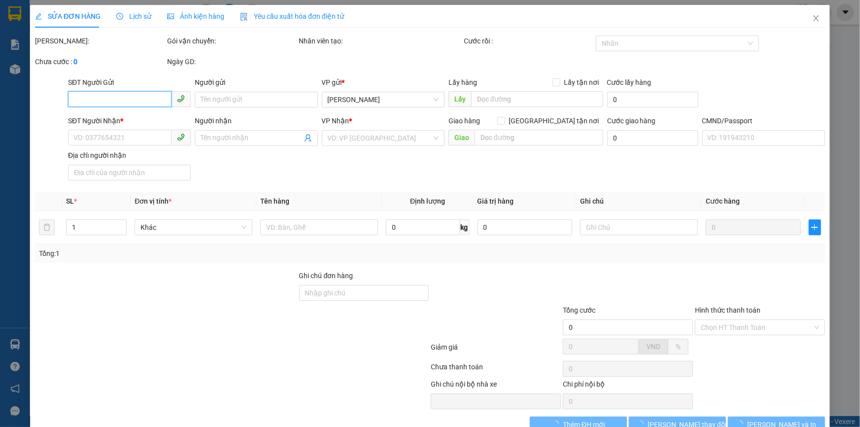
type input "20.000"
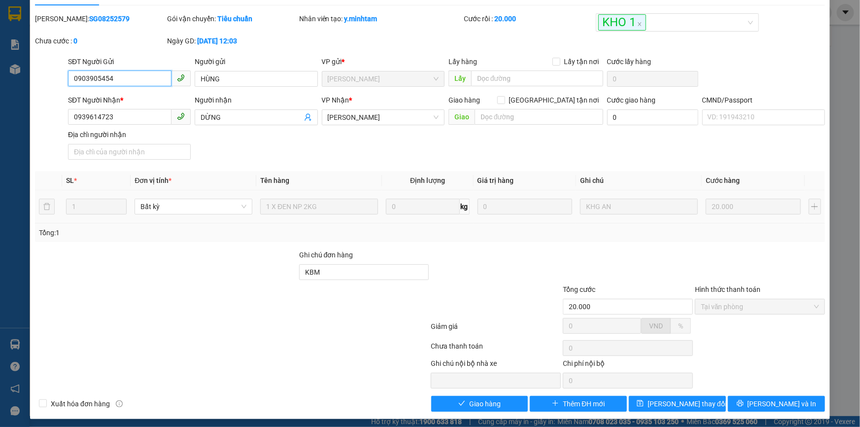
scroll to position [27, 0]
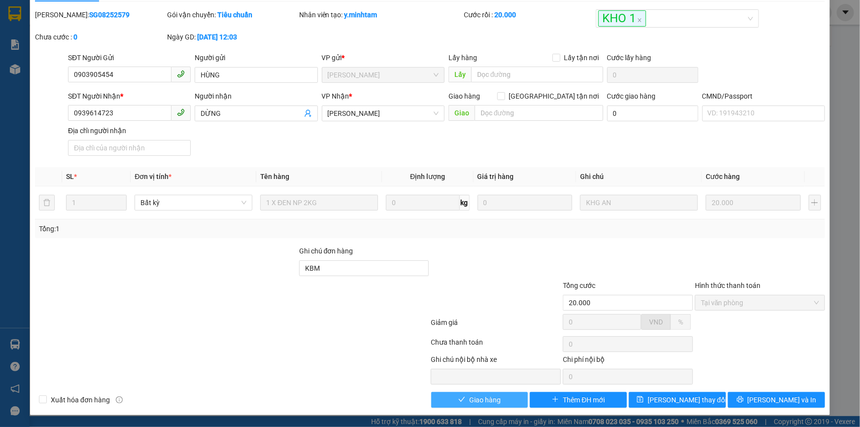
click at [469, 397] on span "Giao hàng" at bounding box center [485, 399] width 32 height 11
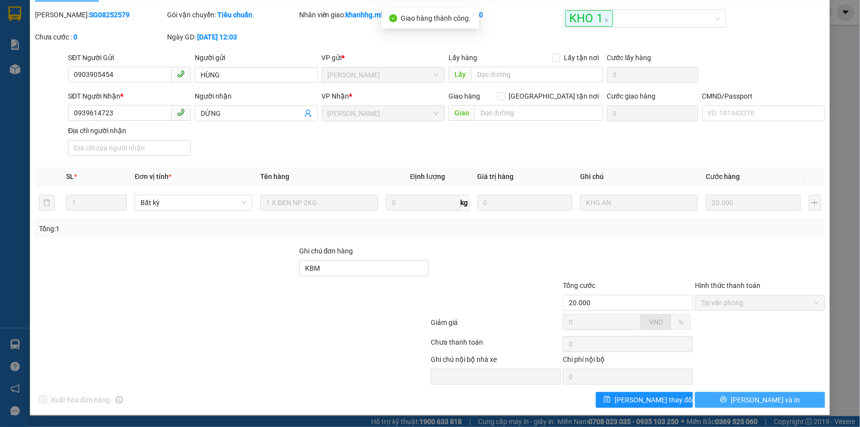
click at [705, 394] on button "Lưu và In" at bounding box center [760, 400] width 130 height 16
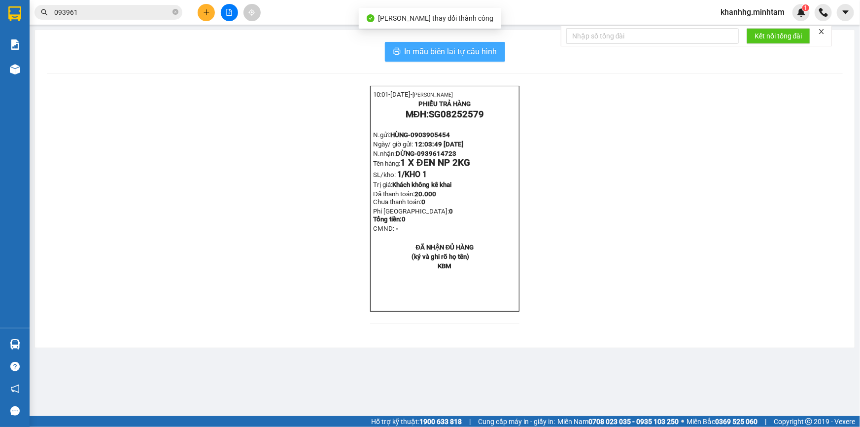
click at [447, 52] on span "In mẫu biên lai tự cấu hình" at bounding box center [451, 51] width 93 height 12
click at [458, 64] on div "In mẫu biên lai tự cấu hình 10:01- 12-08-2025- ĐINH THỊ MỘNG KHANH PHIẾU TRẢ HÀ…" at bounding box center [445, 189] width 820 height 318
click at [458, 54] on span "In mẫu biên lai tự cấu hình" at bounding box center [451, 51] width 93 height 12
click at [176, 11] on icon "close-circle" at bounding box center [176, 12] width 6 height 6
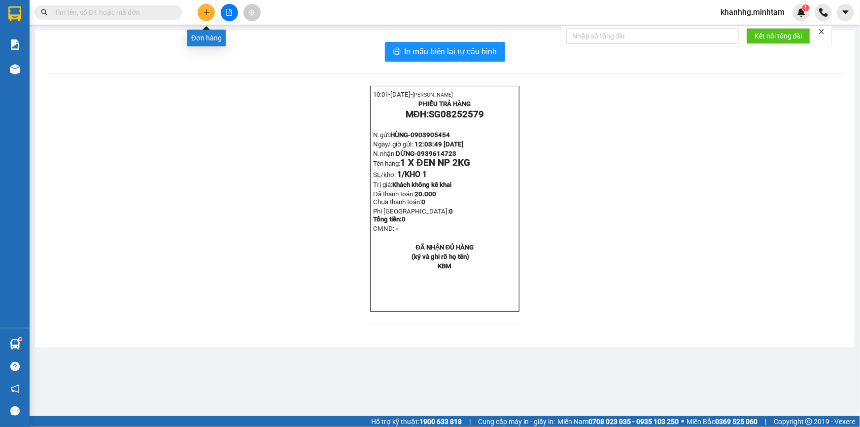
click at [207, 6] on button at bounding box center [206, 12] width 17 height 17
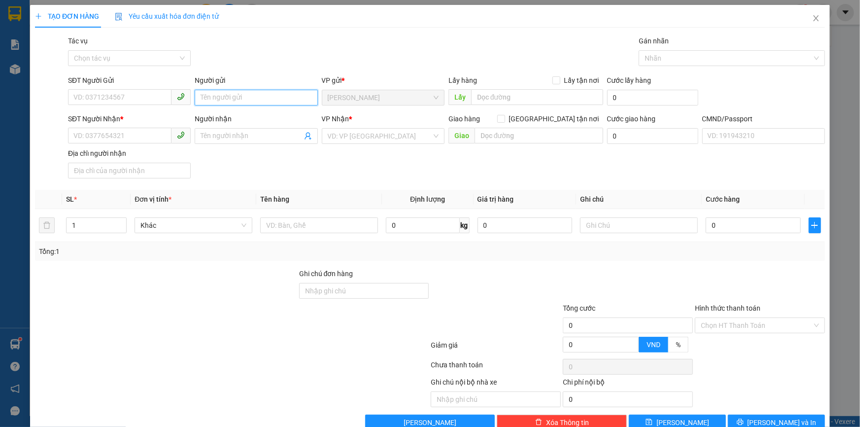
click at [213, 101] on input "Người gửi" at bounding box center [256, 98] width 123 height 16
type input "KHANH 4H"
click at [122, 141] on input "SĐT Người Nhận *" at bounding box center [120, 136] width 104 height 16
type input "000000000010"
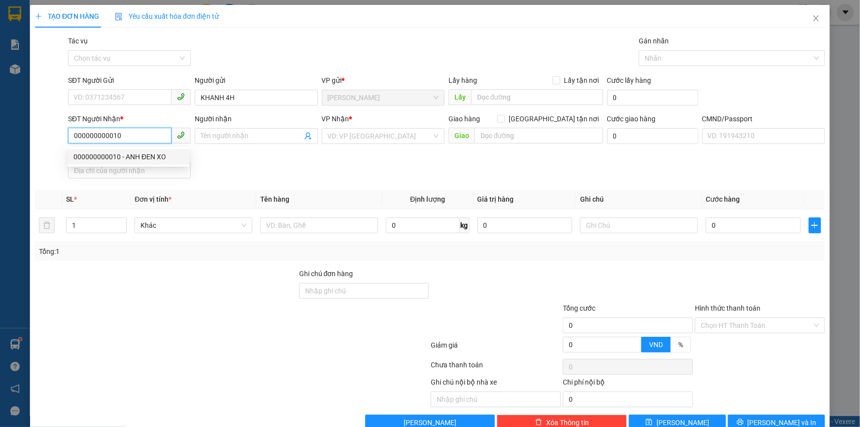
click at [140, 156] on div "000000000010 - ANH ĐEN XO" at bounding box center [128, 156] width 110 height 11
type input "ANH ĐEN XO"
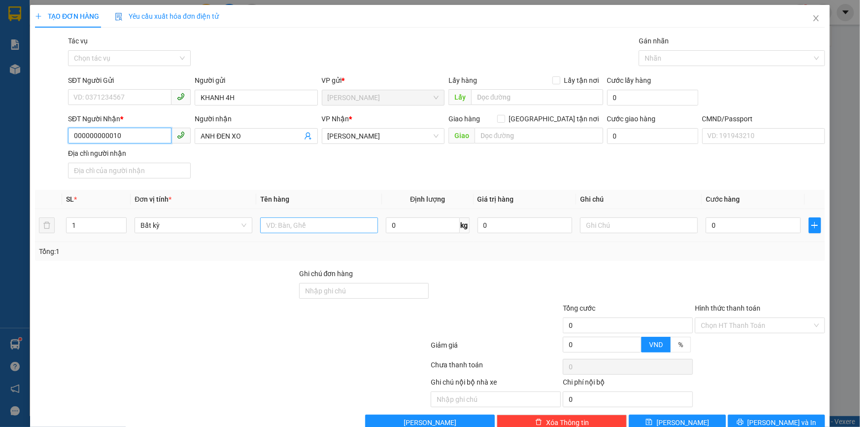
type input "000000000010"
click at [340, 227] on input "text" at bounding box center [319, 225] width 118 height 16
paste input "NT08250847"
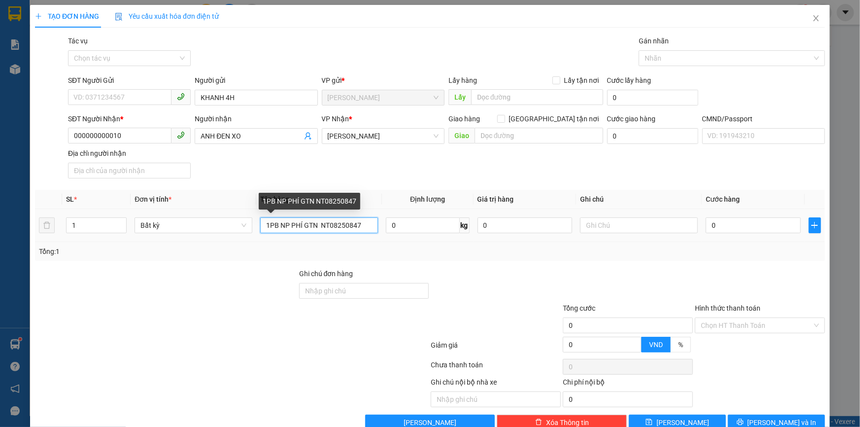
click at [318, 223] on input "1PB NP PHÍ GTN NT08250847" at bounding box center [319, 225] width 118 height 16
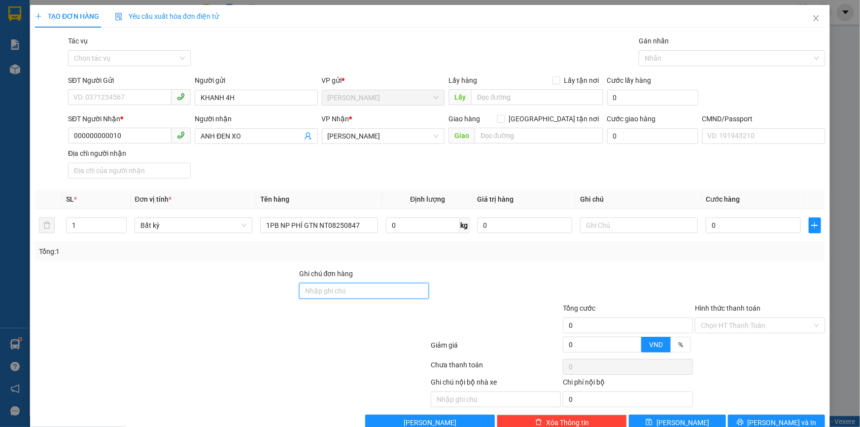
click at [341, 293] on input "Ghi chú đơn hàng" at bounding box center [364, 291] width 130 height 16
click at [495, 221] on input "0" at bounding box center [525, 225] width 95 height 16
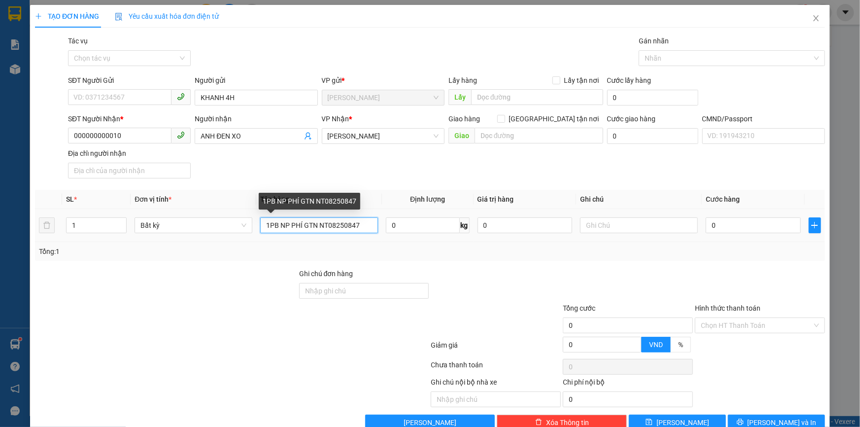
click at [360, 226] on input "1PB NP PHÍ GTN NT08250847" at bounding box center [319, 225] width 118 height 16
click at [301, 224] on input "1PB NP PHÍ GTN NNT082508471" at bounding box center [319, 225] width 118 height 16
type input "1PB NP 130K GTN NT082508471"
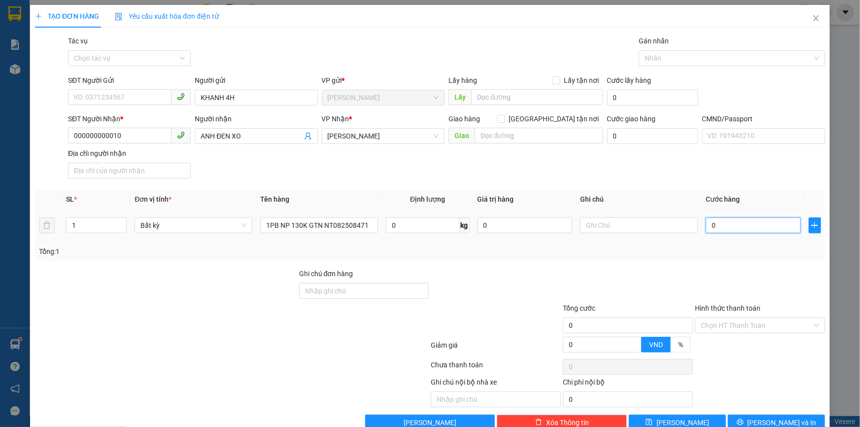
click at [727, 225] on input "0" at bounding box center [753, 225] width 95 height 16
click at [497, 288] on div at bounding box center [496, 285] width 132 height 35
click at [717, 324] on input "Hình thức thanh toán" at bounding box center [756, 325] width 111 height 15
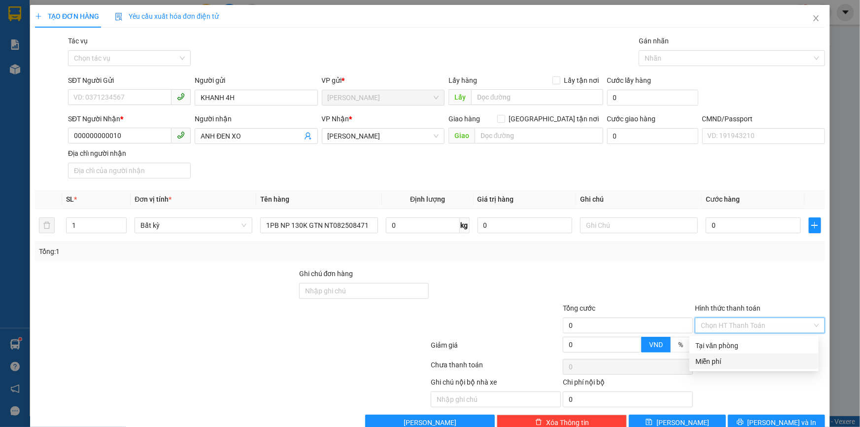
click at [712, 356] on div "Miễn phí" at bounding box center [754, 361] width 117 height 11
click at [846, 314] on div "TẠO ĐƠN HÀNG Yêu cầu xuất hóa đơn điện tử Transit Pickup Surcharge Ids Transit …" at bounding box center [430, 213] width 860 height 427
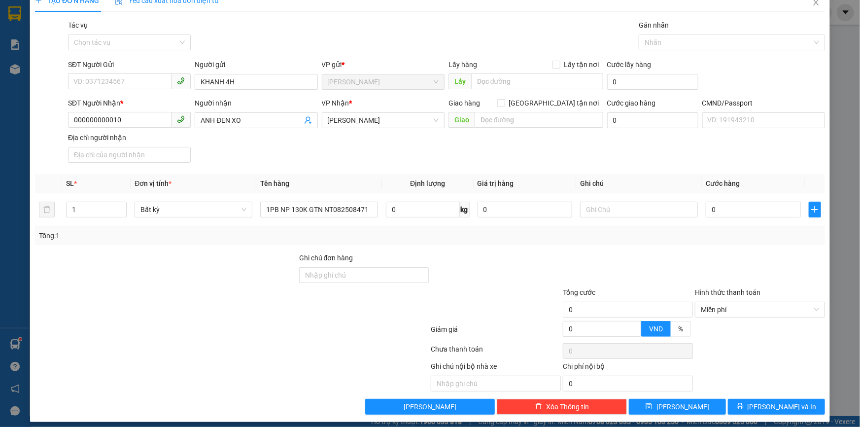
scroll to position [24, 0]
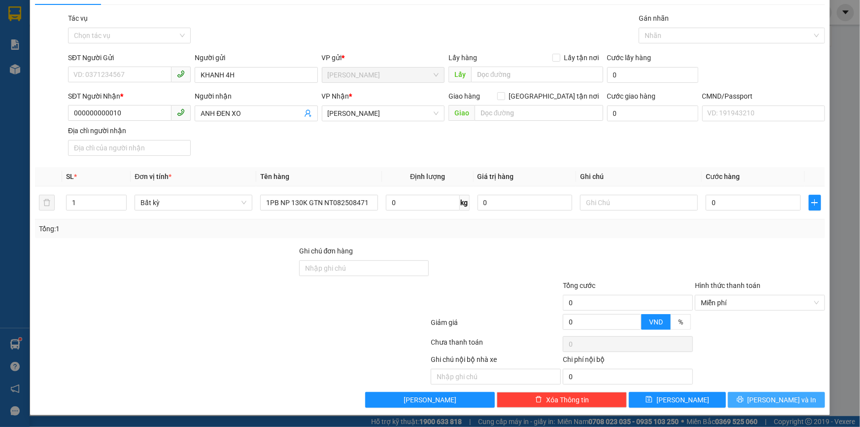
click at [755, 395] on button "Lưu và In" at bounding box center [776, 400] width 97 height 16
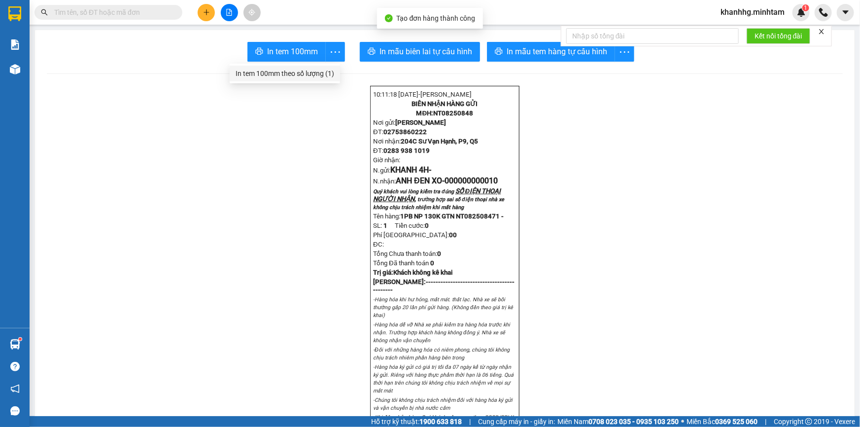
click at [312, 70] on div "In tem 100mm theo số lượng (1)" at bounding box center [285, 73] width 99 height 11
click at [141, 18] on span at bounding box center [109, 12] width 148 height 15
click at [152, 14] on input "text" at bounding box center [112, 12] width 116 height 11
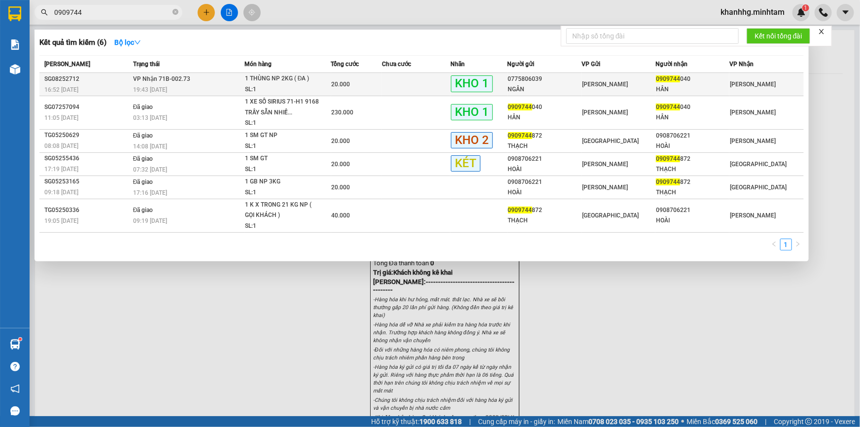
type input "0909744"
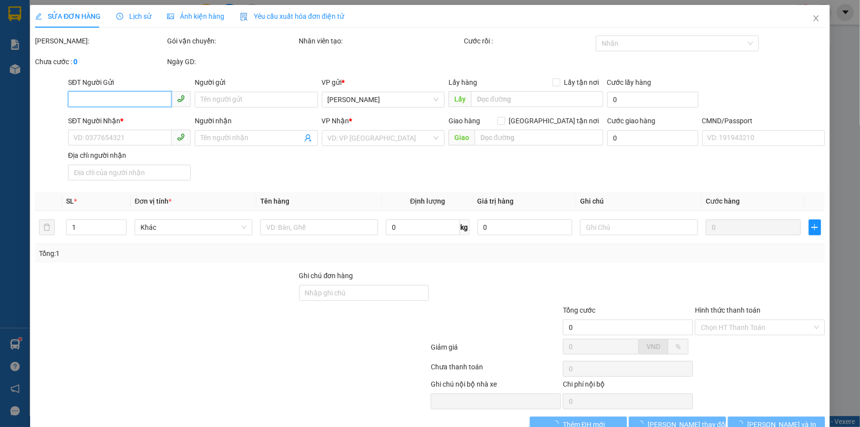
type input "0775806039"
type input "NGÂN"
type input "0909744040"
type input "HÂN"
type input "ĐG"
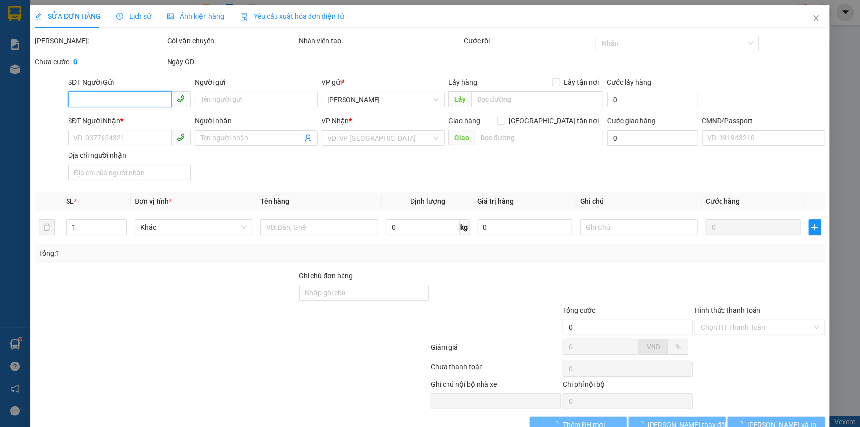
type input "20.000"
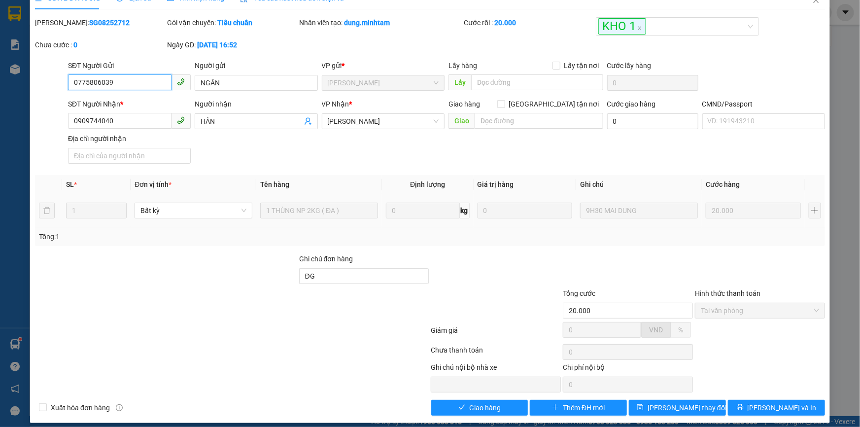
scroll to position [27, 0]
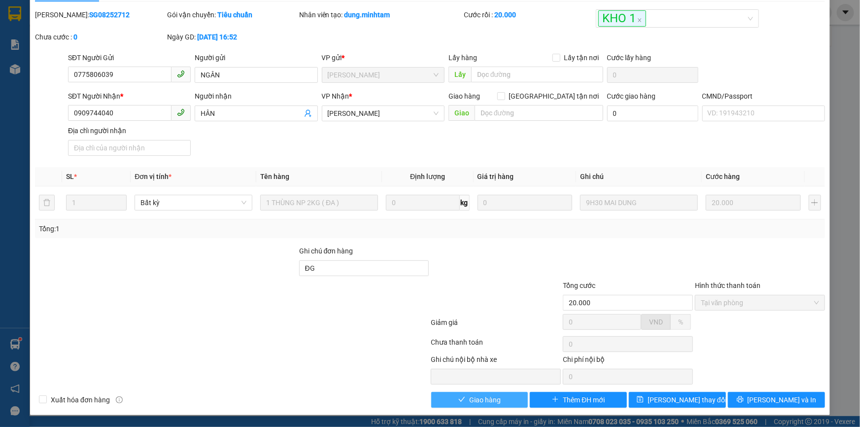
click at [486, 395] on span "Giao hàng" at bounding box center [485, 399] width 32 height 11
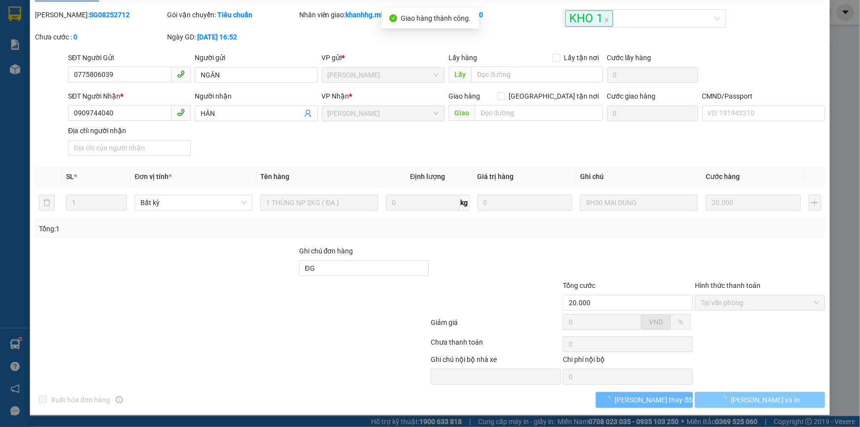
click at [760, 401] on span "Lưu và In" at bounding box center [765, 399] width 69 height 11
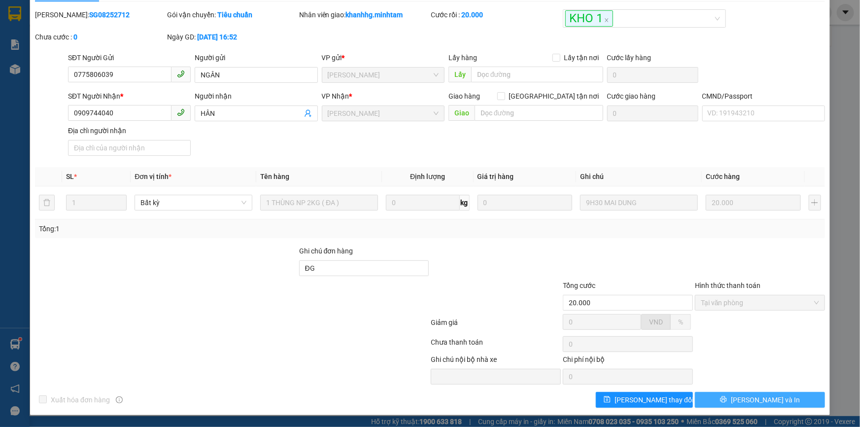
click at [743, 401] on button "Lưu và In" at bounding box center [760, 400] width 130 height 16
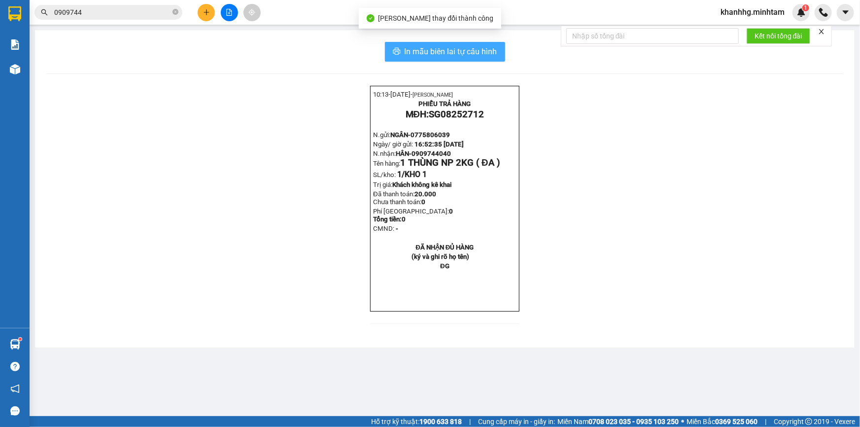
click at [461, 45] on span "In mẫu biên lai tự cấu hình" at bounding box center [451, 51] width 93 height 12
click at [177, 12] on icon "close-circle" at bounding box center [176, 12] width 6 height 6
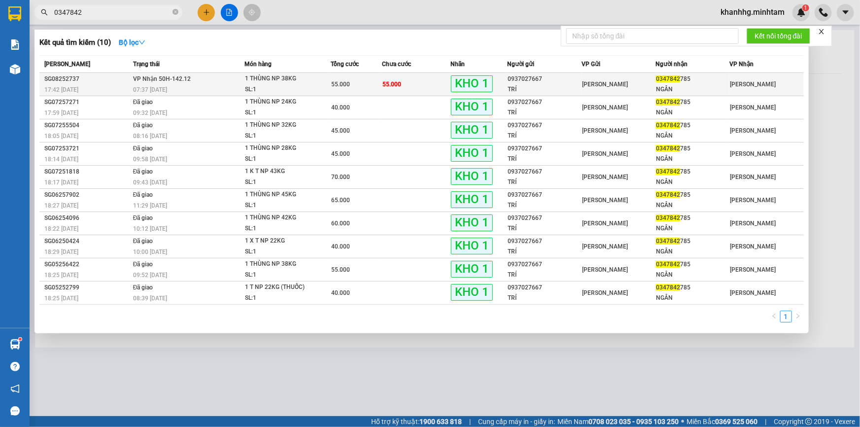
type input "0347842"
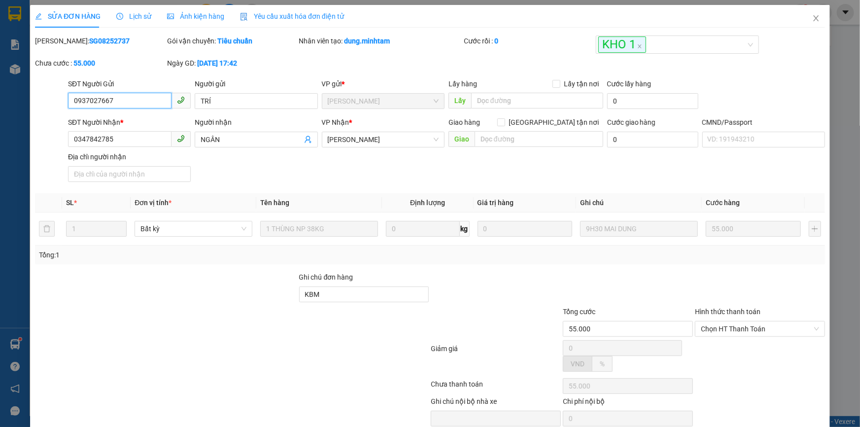
type input "0937027667"
type input "TRÍ"
type input "0347842785"
type input "NGÂN"
type input "KBM"
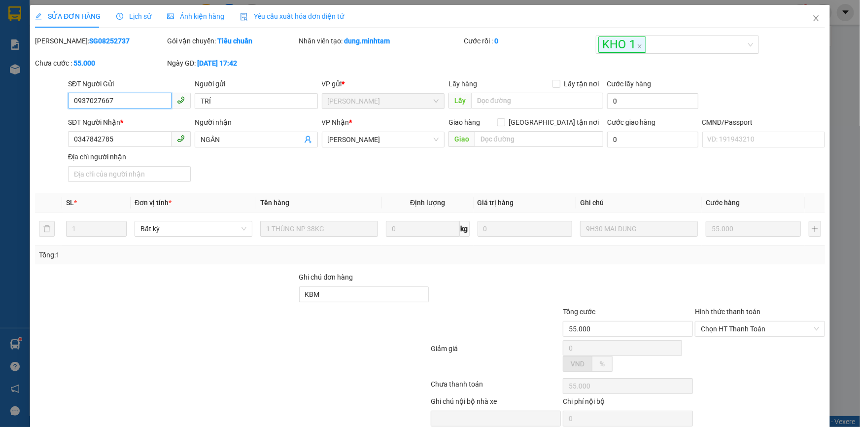
type input "55.000"
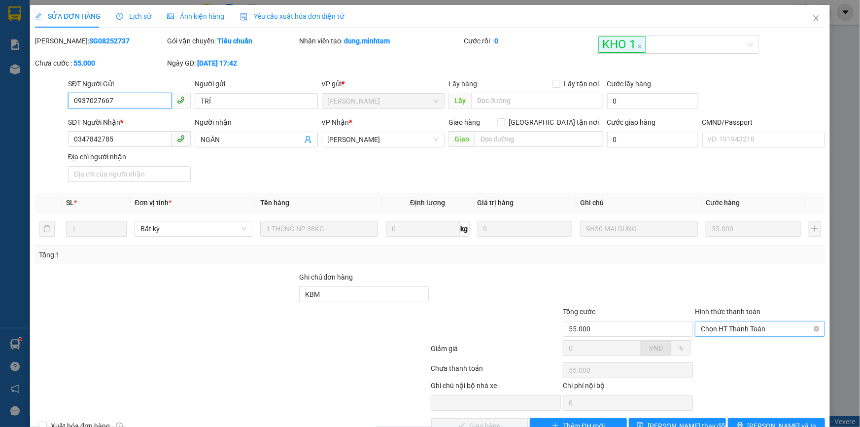
click at [706, 327] on span "Chọn HT Thanh Toán" at bounding box center [760, 328] width 118 height 15
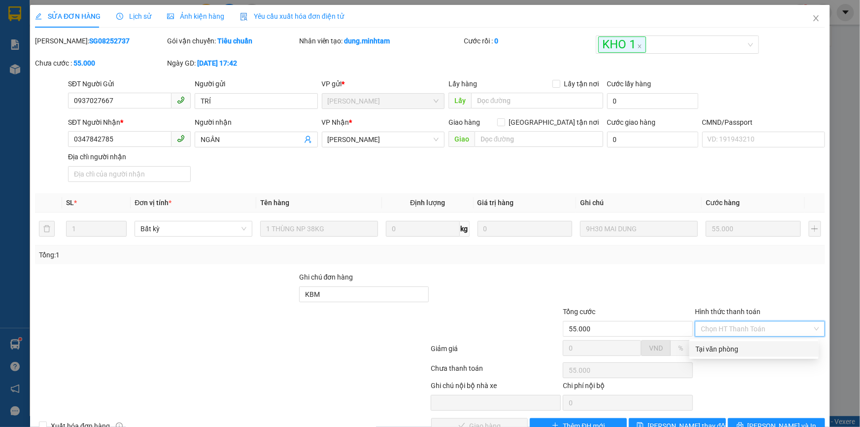
click at [705, 350] on div "Tại văn phòng" at bounding box center [754, 349] width 117 height 11
type input "0"
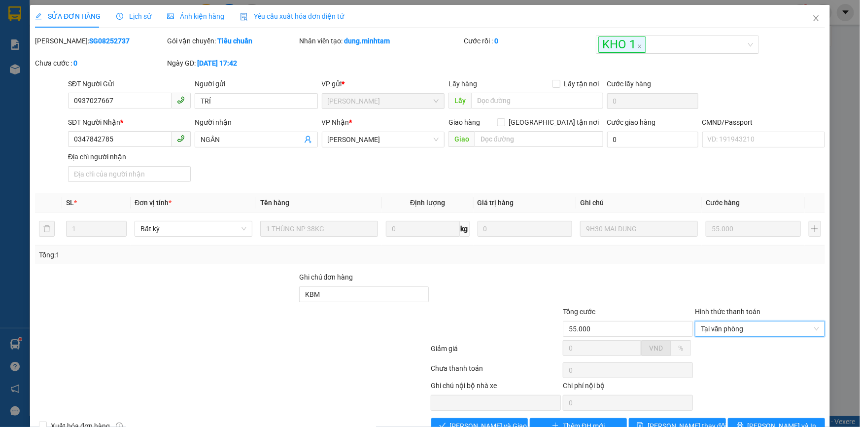
scroll to position [27, 0]
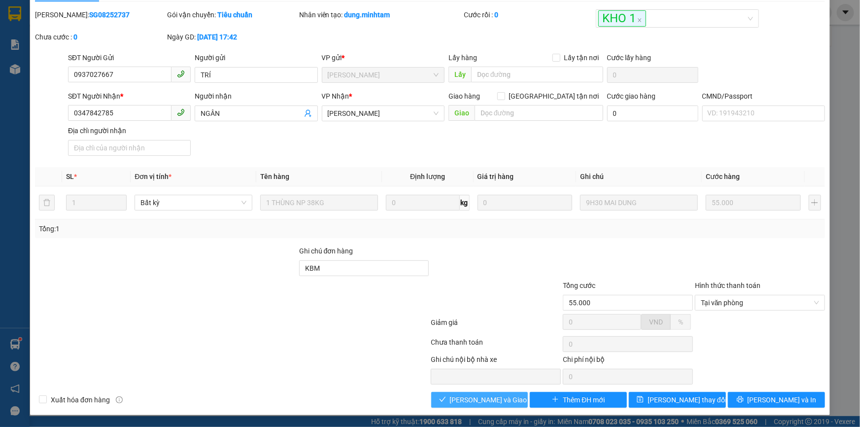
click at [473, 401] on span "Lưu và Giao hàng" at bounding box center [497, 399] width 95 height 11
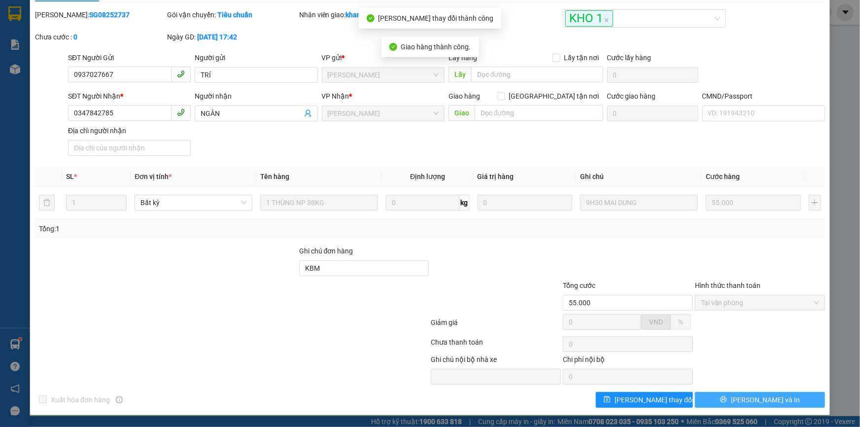
click at [743, 399] on button "Lưu và In" at bounding box center [760, 400] width 130 height 16
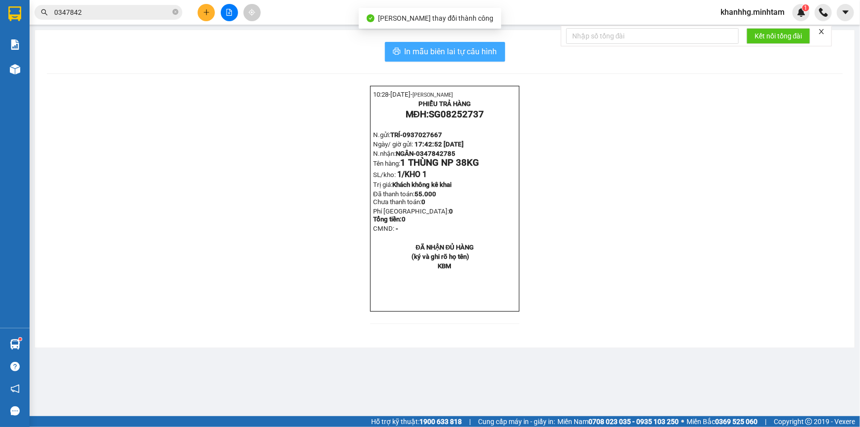
click at [469, 52] on span "In mẫu biên lai tự cấu hình" at bounding box center [451, 51] width 93 height 12
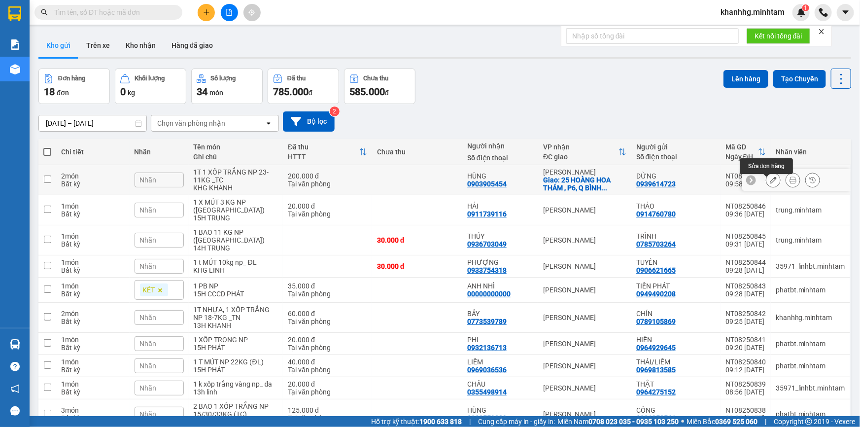
click at [770, 183] on icon at bounding box center [773, 180] width 7 height 7
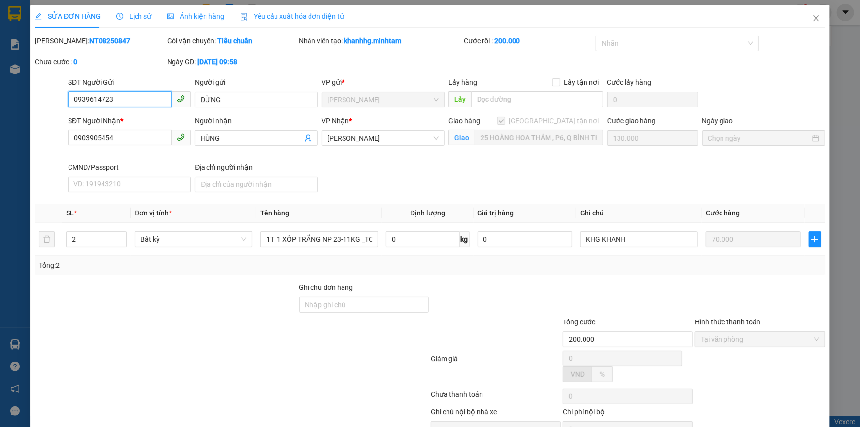
type input "0939614723"
type input "DỪNG"
type input "0903905454"
type input "HÙNG"
checkbox input "true"
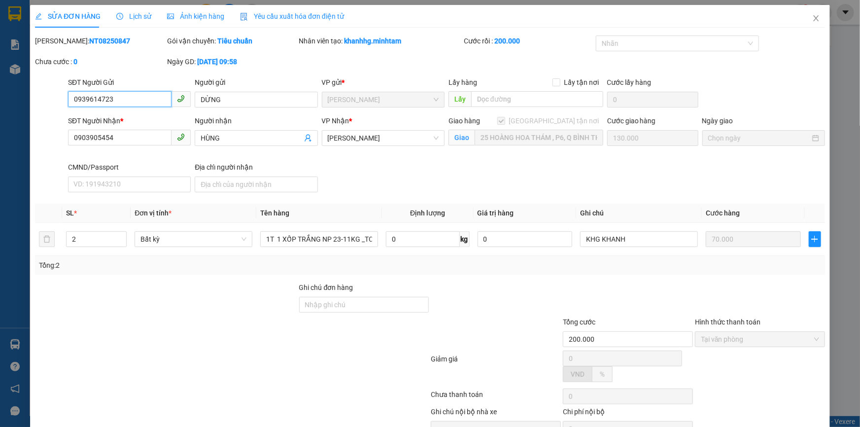
type input "25 HOÀNG HOA THÁM , P6, Q BÌNH THẠNH"
type input "200.000"
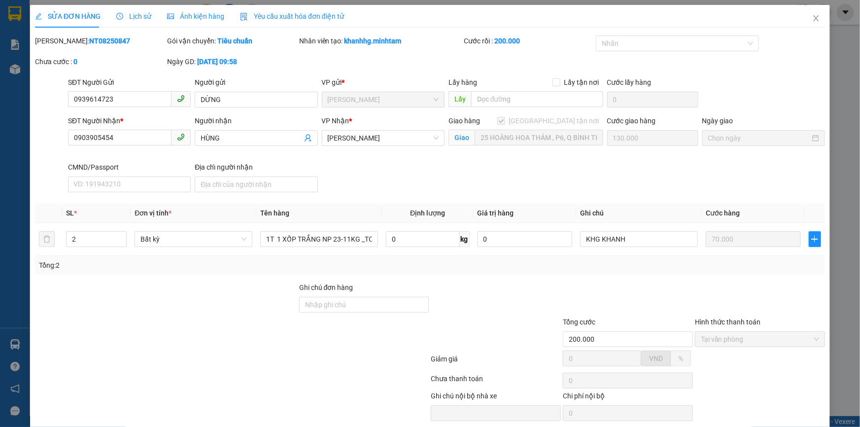
drag, startPoint x: 58, startPoint y: 36, endPoint x: 103, endPoint y: 36, distance: 45.4
click at [103, 36] on div "Mã ĐH: NT08250847" at bounding box center [100, 40] width 130 height 11
copy b "NT08250847"
click at [813, 19] on icon "close" at bounding box center [815, 18] width 5 height 6
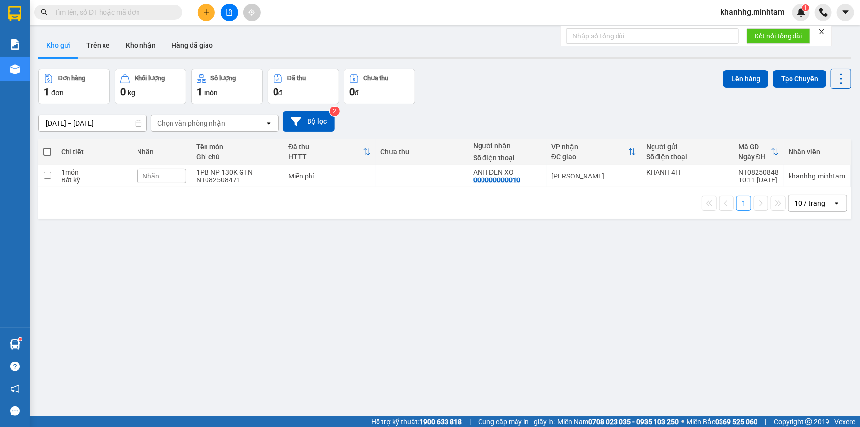
click at [163, 10] on input "text" at bounding box center [112, 12] width 116 height 11
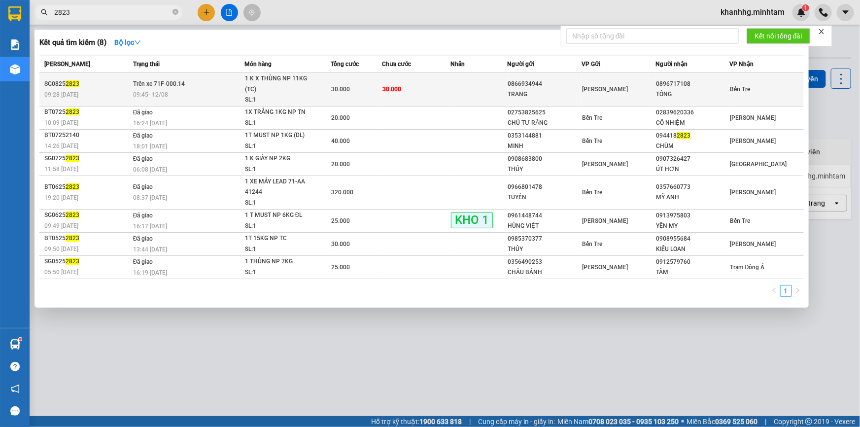
type input "2823"
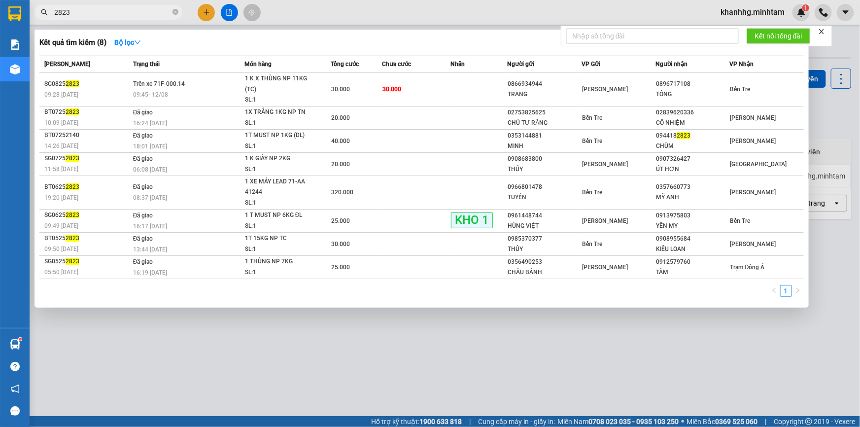
click at [615, 86] on span "Hồ Chí Minh" at bounding box center [605, 89] width 46 height 7
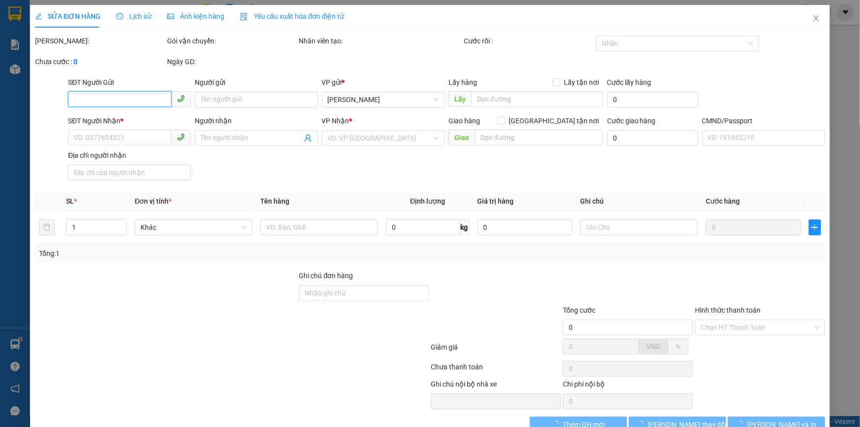
type input "0866934944"
type input "TRANG"
type input "0896717108"
type input "TÔNG"
type input "KHÁCH NHẬN TRẠM BT"
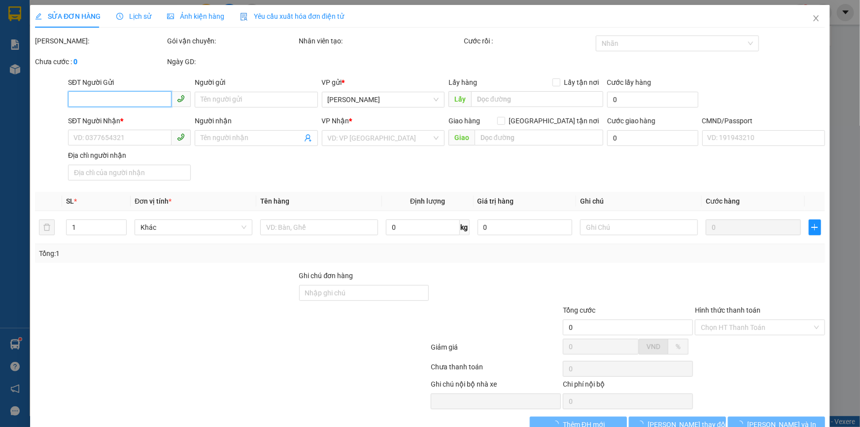
type input "30.000"
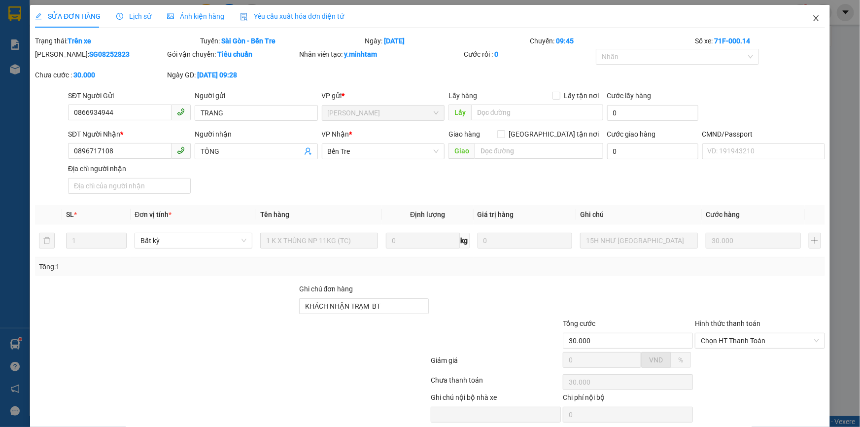
click at [813, 20] on icon "close" at bounding box center [815, 18] width 5 height 6
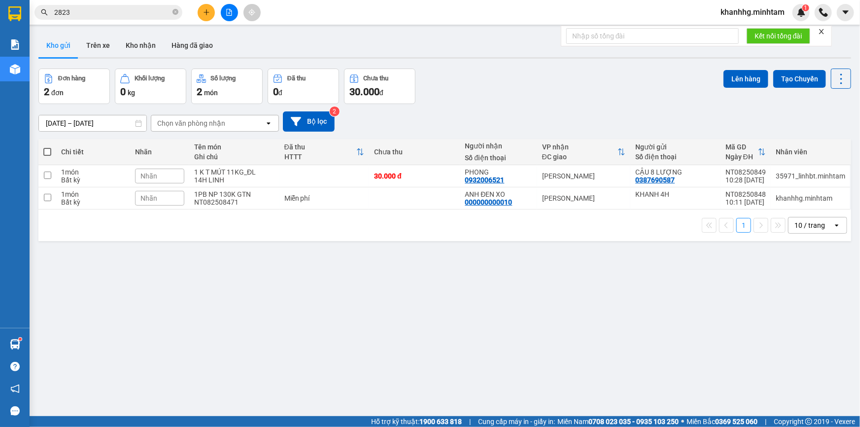
click at [154, 201] on span "Nhãn" at bounding box center [149, 198] width 17 height 8
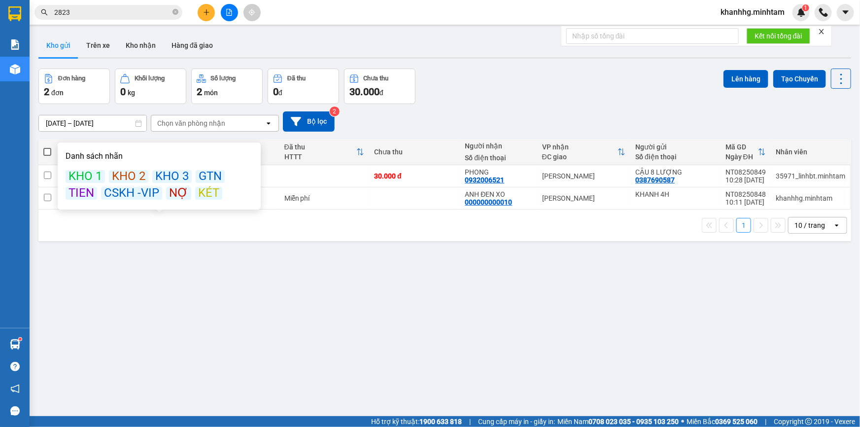
click at [201, 189] on div "KÉT" at bounding box center [208, 193] width 27 height 13
click at [204, 258] on div "ver 1.8.137 Kho gửi Trên xe Kho nhận Hàng đã giao Đơn hàng 2 đơn Khối lượng 0 k…" at bounding box center [445, 243] width 821 height 427
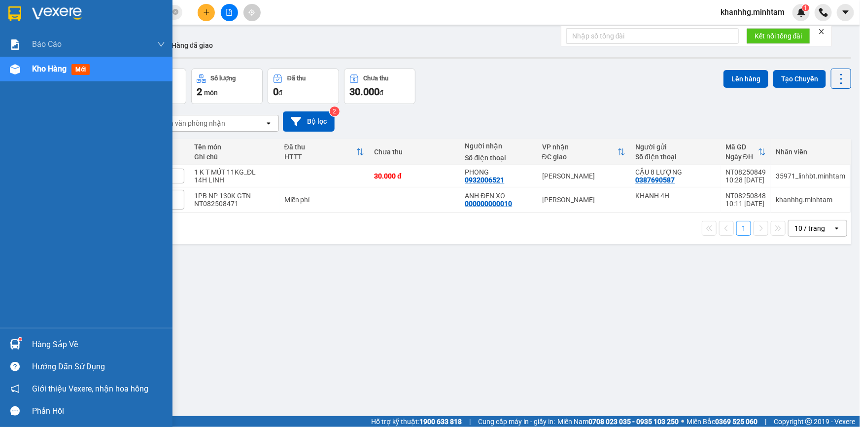
click at [72, 340] on div "Hàng sắp về" at bounding box center [98, 344] width 133 height 15
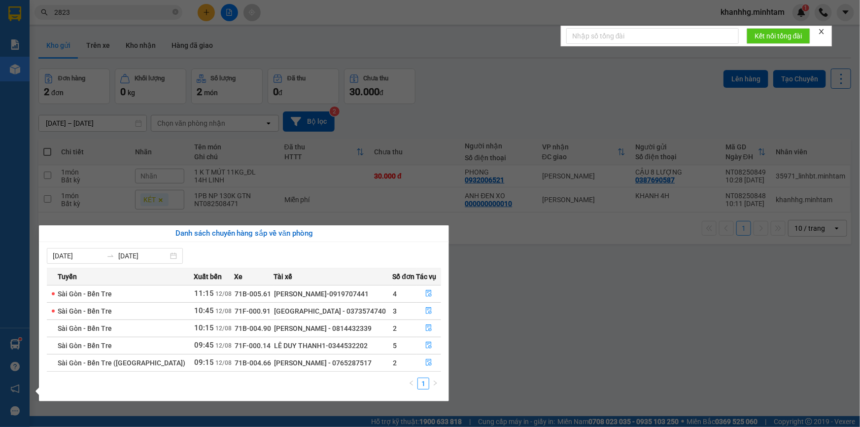
click at [594, 340] on section "Kết quả tìm kiếm ( 8 ) Bộ lọc Mã ĐH Trạng thái Món hàng Tổng cước Chưa cước Nhã…" at bounding box center [430, 213] width 860 height 427
